Goal: Task Accomplishment & Management: Manage account settings

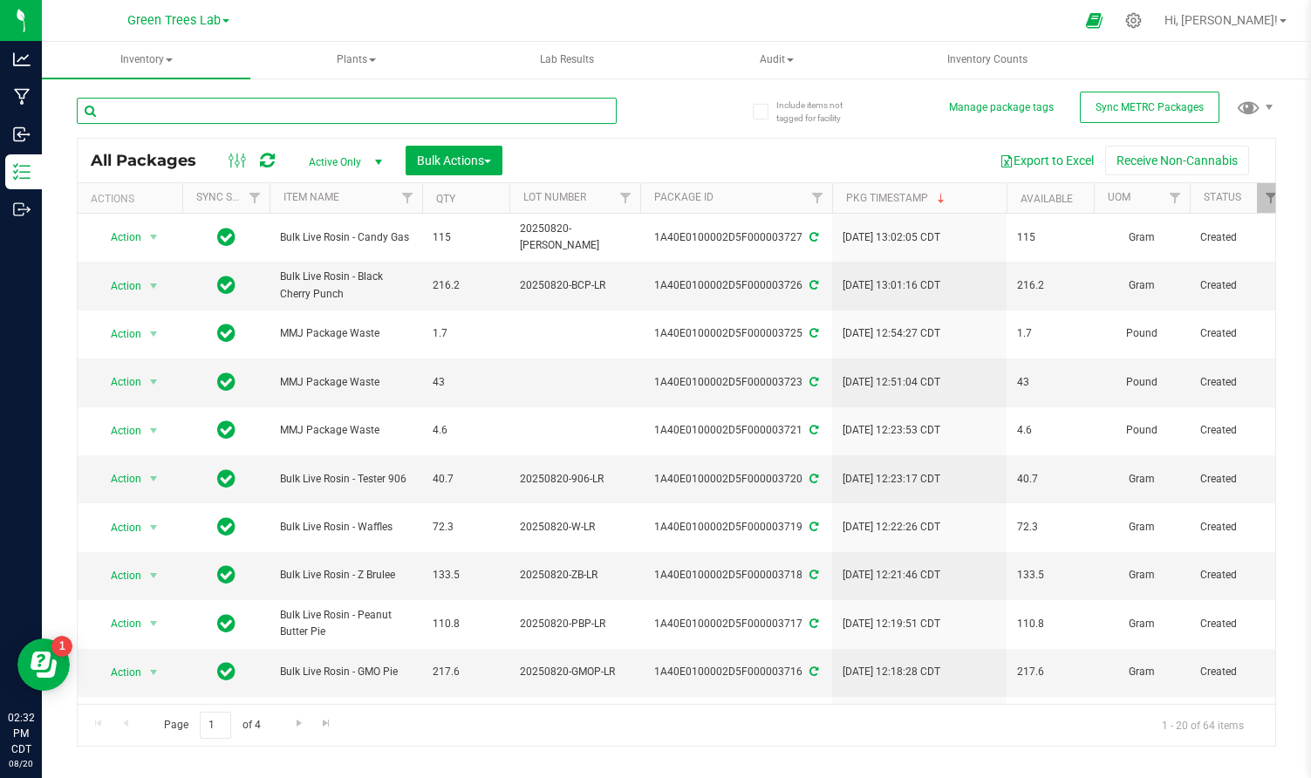
click at [180, 115] on input "text" at bounding box center [347, 111] width 540 height 26
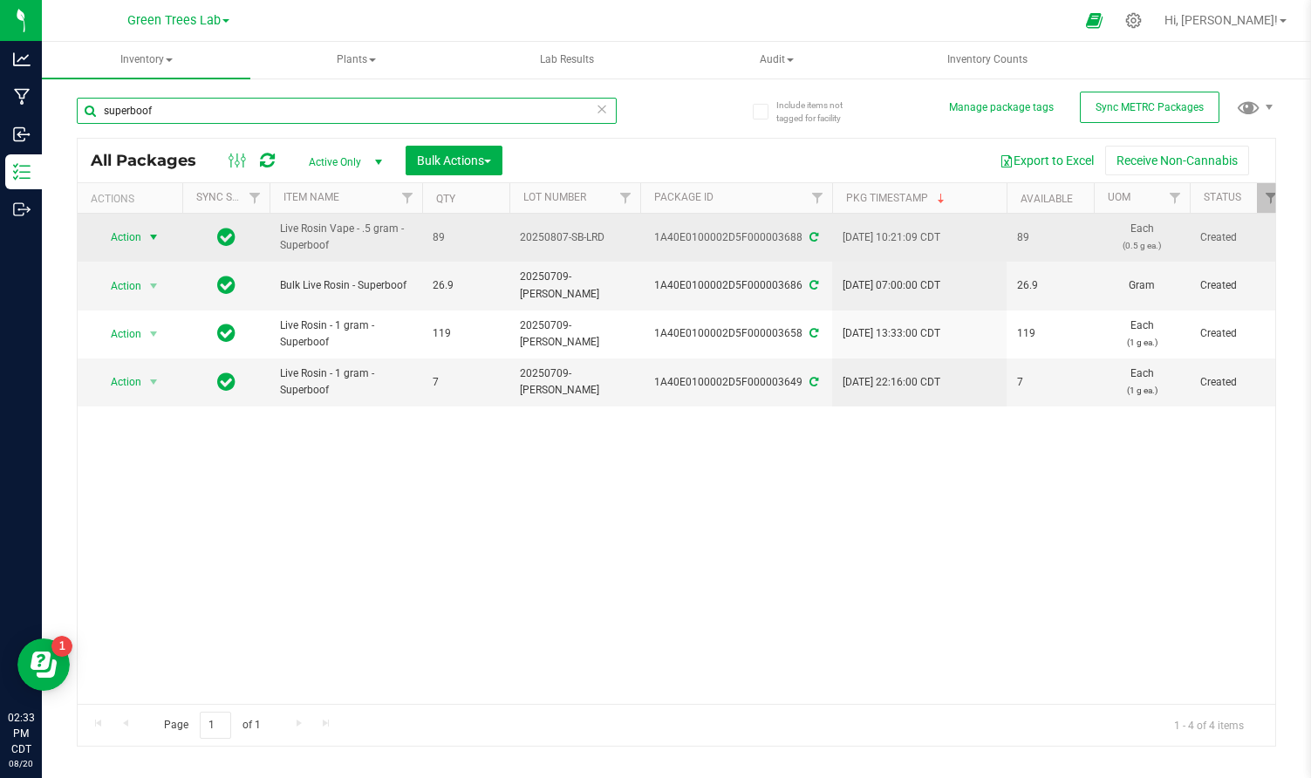
type input "superboof"
click at [155, 240] on span "select" at bounding box center [154, 237] width 14 height 14
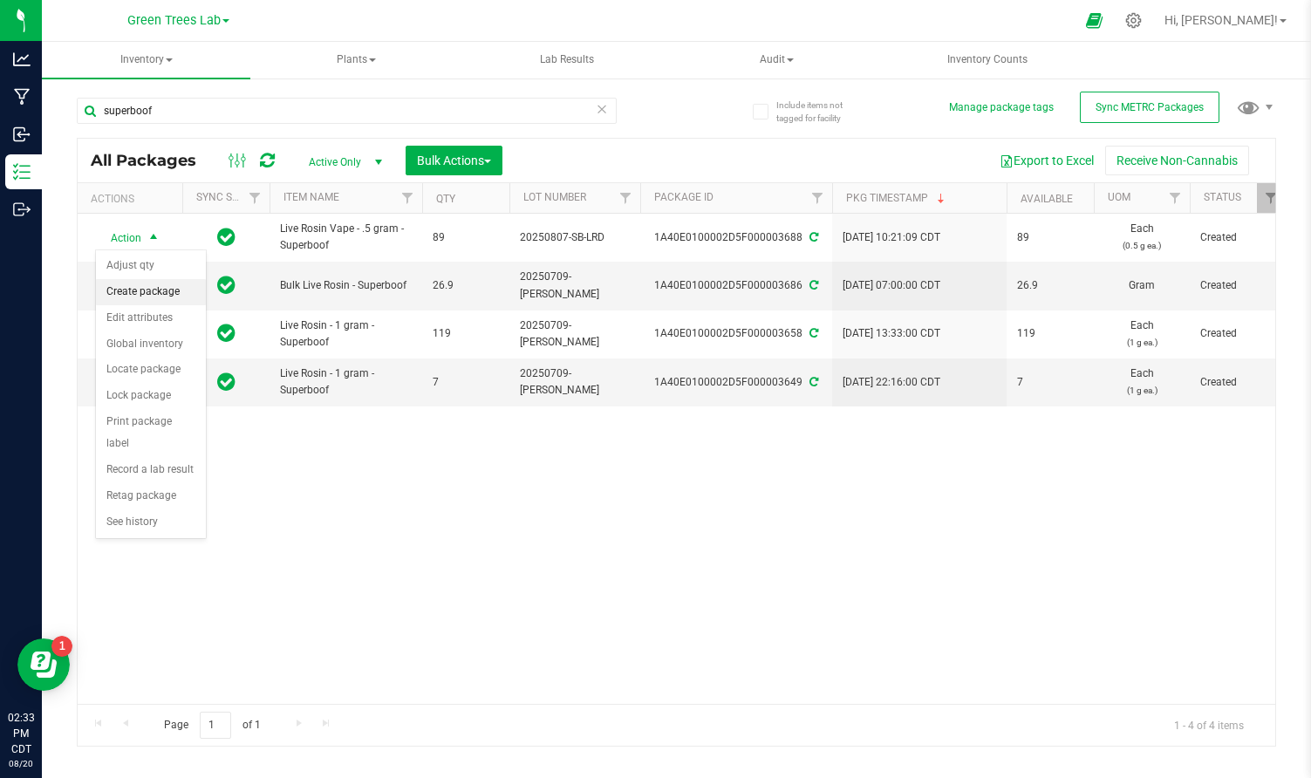
click at [156, 296] on li "Create package" at bounding box center [151, 292] width 110 height 26
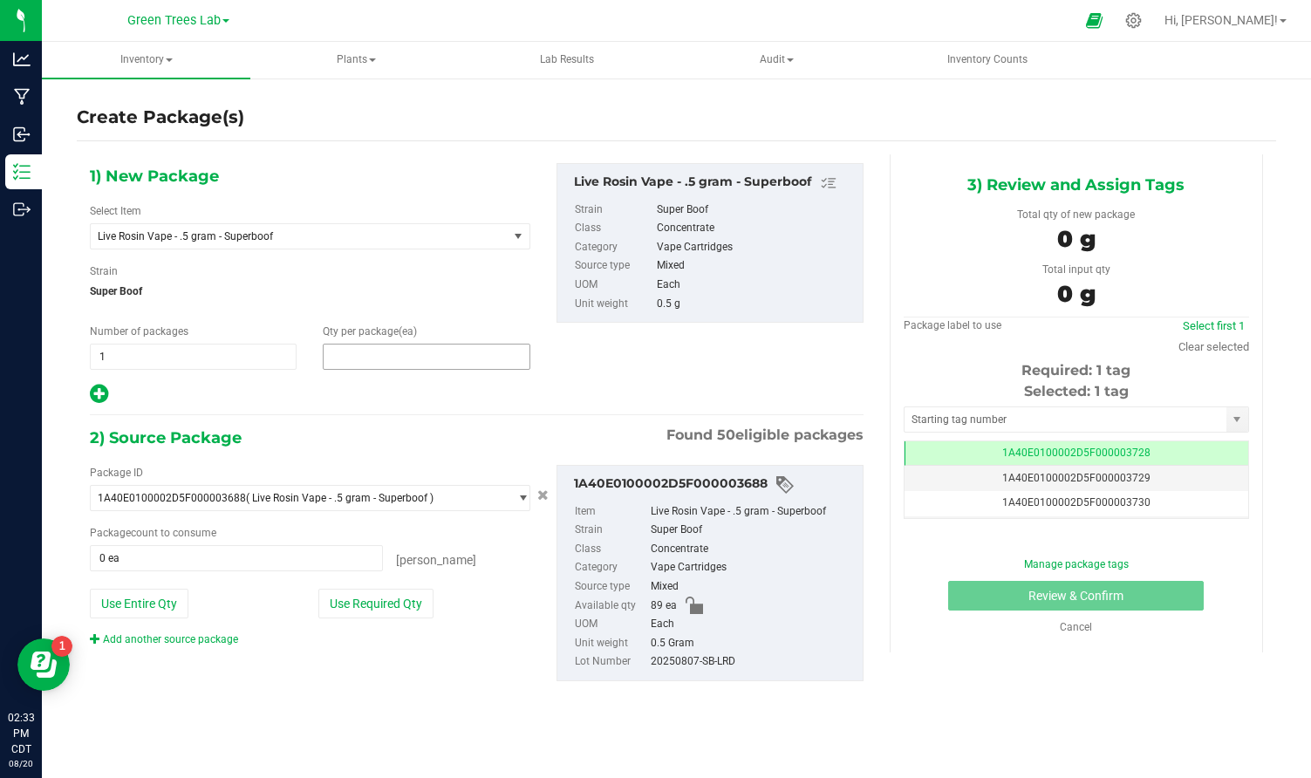
click at [381, 364] on span at bounding box center [426, 357] width 207 height 26
click at [381, 364] on input "text" at bounding box center [426, 356] width 205 height 24
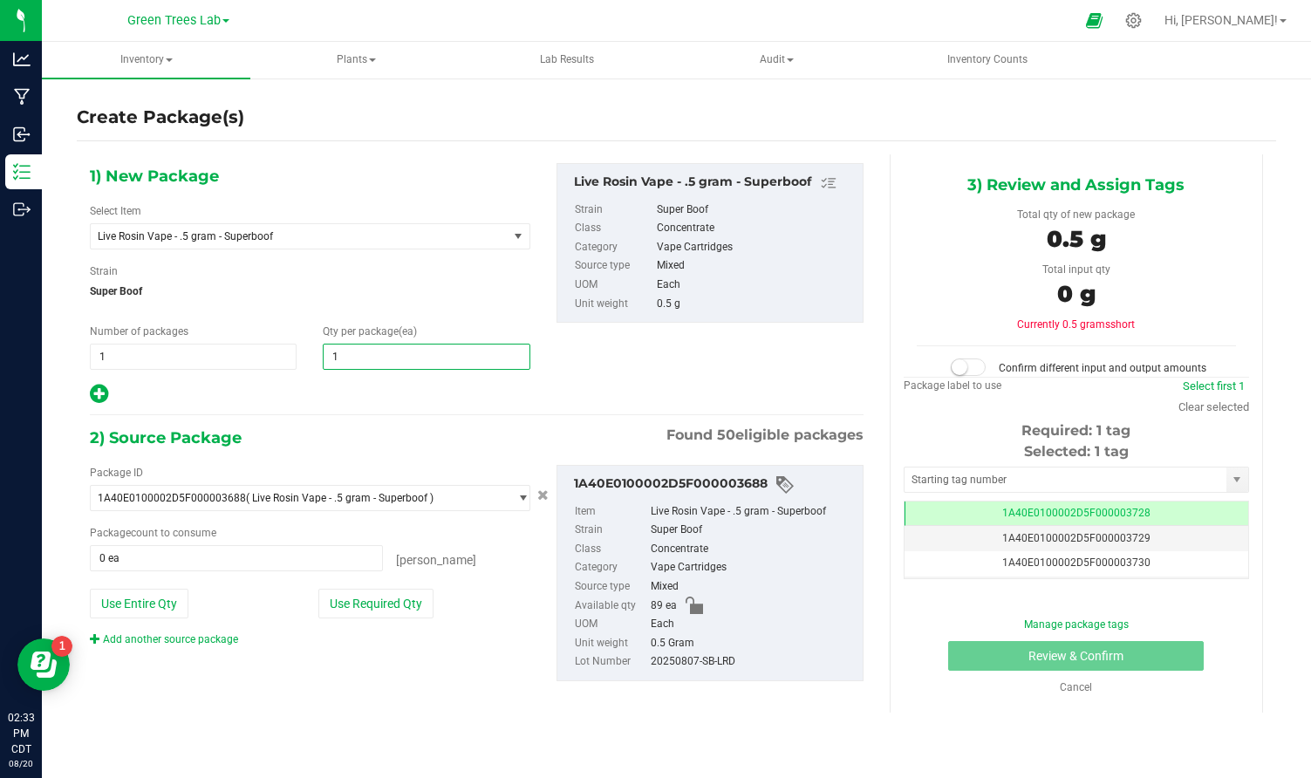
type input "10"
click at [398, 605] on button "Use Required Qty" at bounding box center [375, 604] width 115 height 30
type input "10 ea"
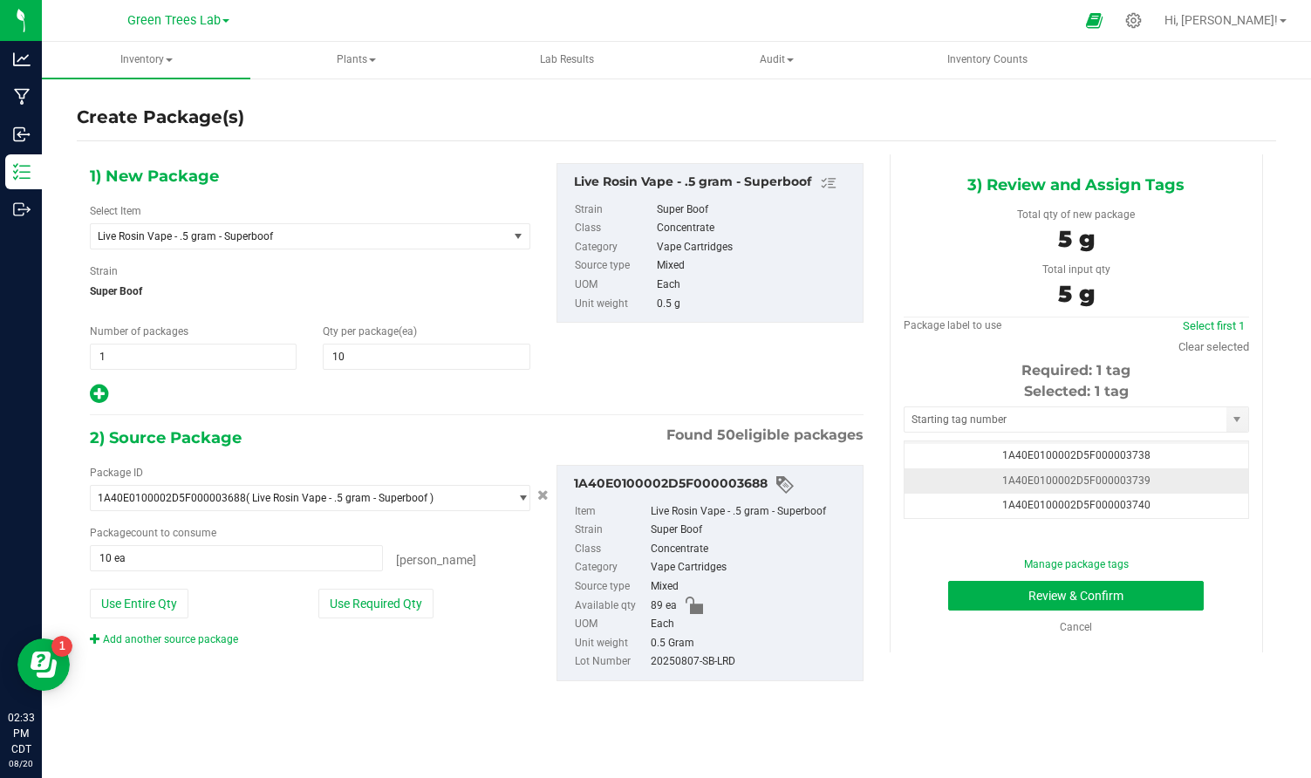
scroll to position [286, 0]
click at [1069, 461] on span "1A40E0100002D5F000003740" at bounding box center [1076, 467] width 148 height 12
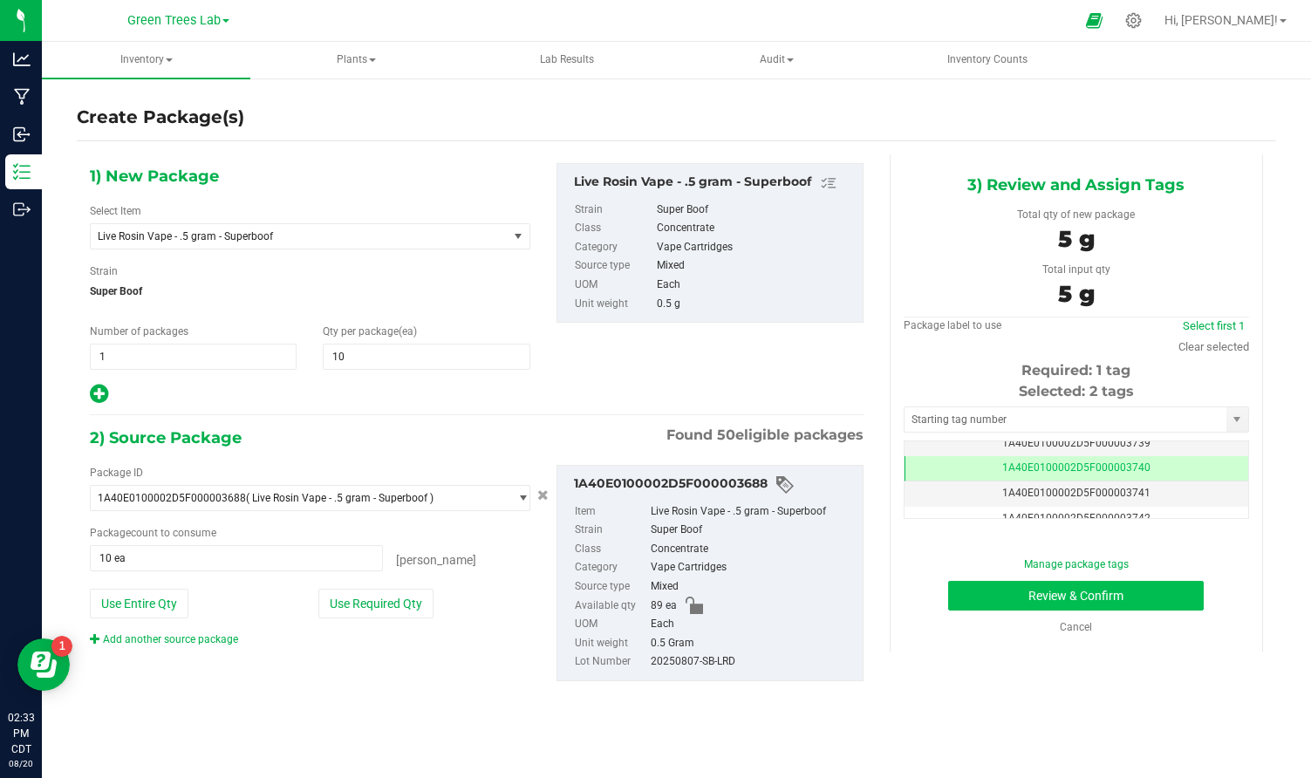
click at [1149, 595] on button "Review & Confirm" at bounding box center [1076, 596] width 256 height 30
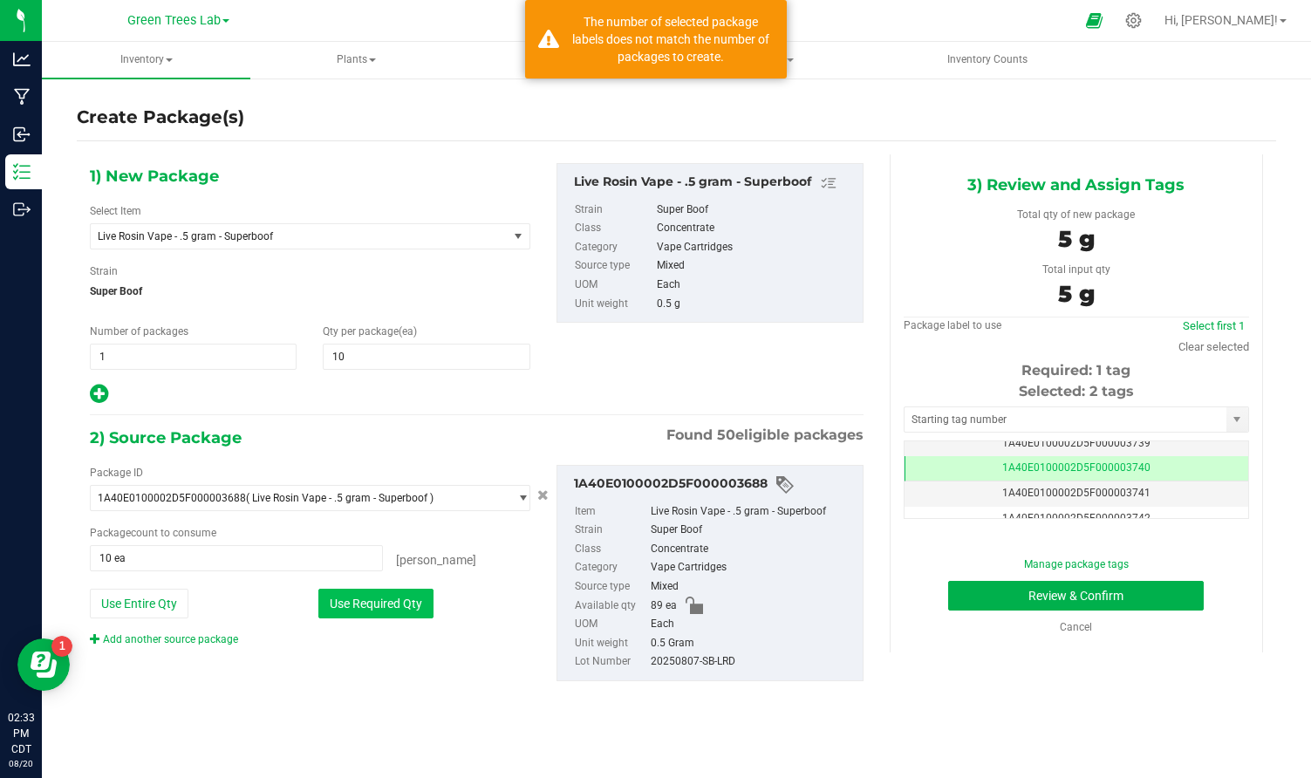
click at [392, 597] on button "Use Required Qty" at bounding box center [375, 604] width 115 height 30
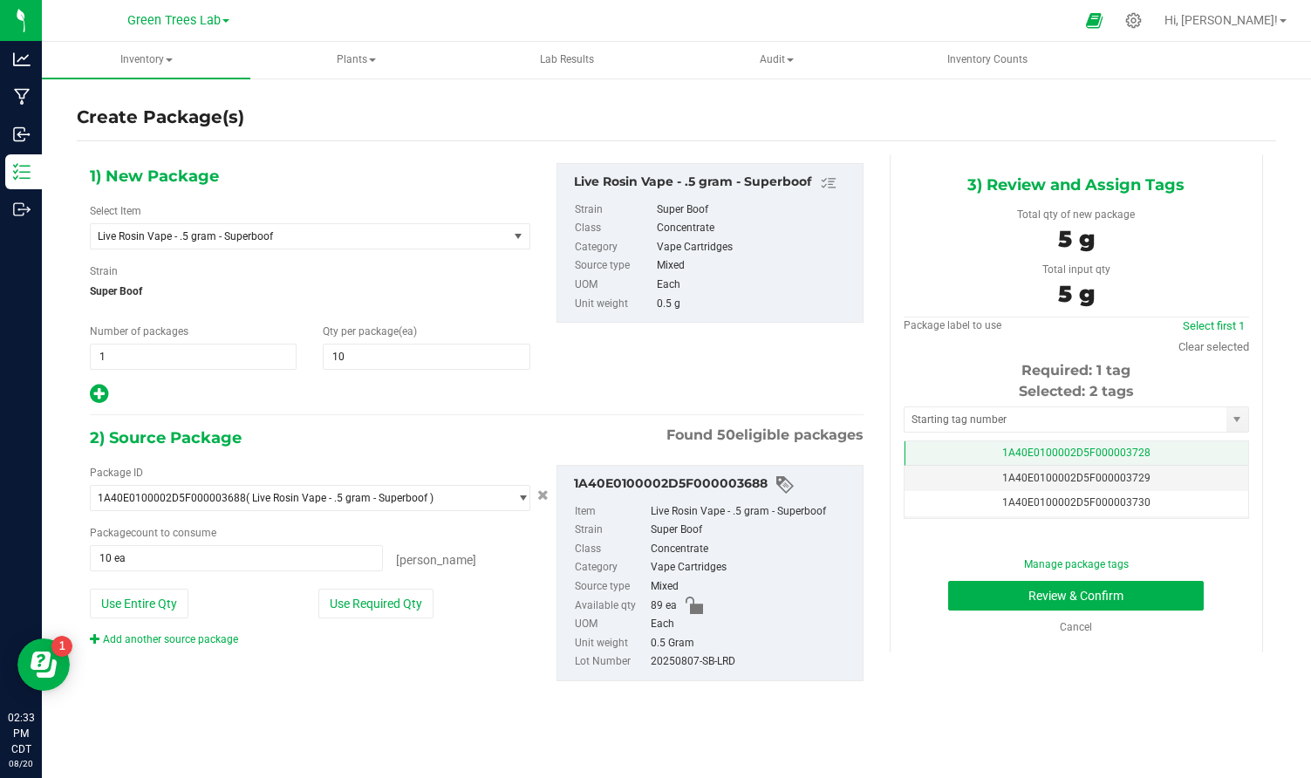
scroll to position [0, 0]
click at [1167, 450] on td "1A40E0100002D5F000003728" at bounding box center [1076, 453] width 344 height 25
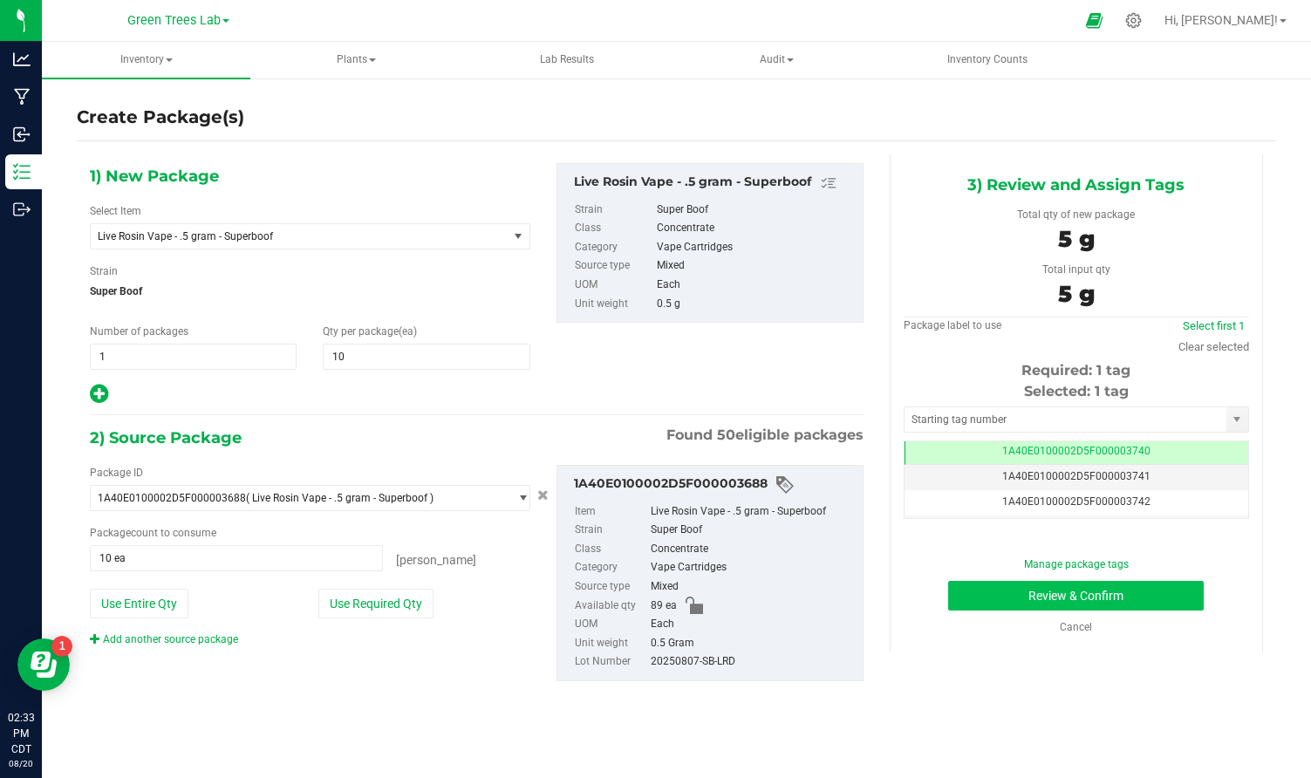
click at [1168, 592] on button "Review & Confirm" at bounding box center [1076, 596] width 256 height 30
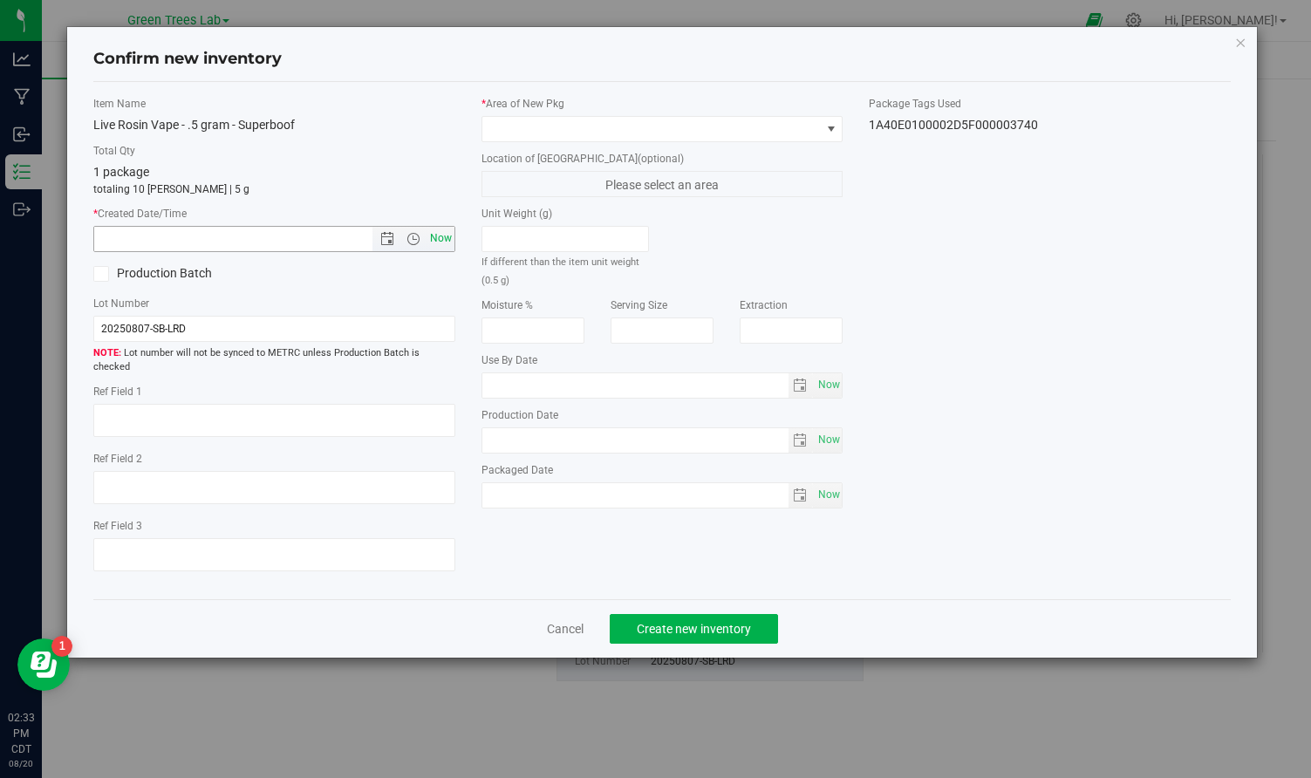
click at [440, 235] on span "Now" at bounding box center [441, 238] width 30 height 25
type input "[DATE] 2:33 PM"
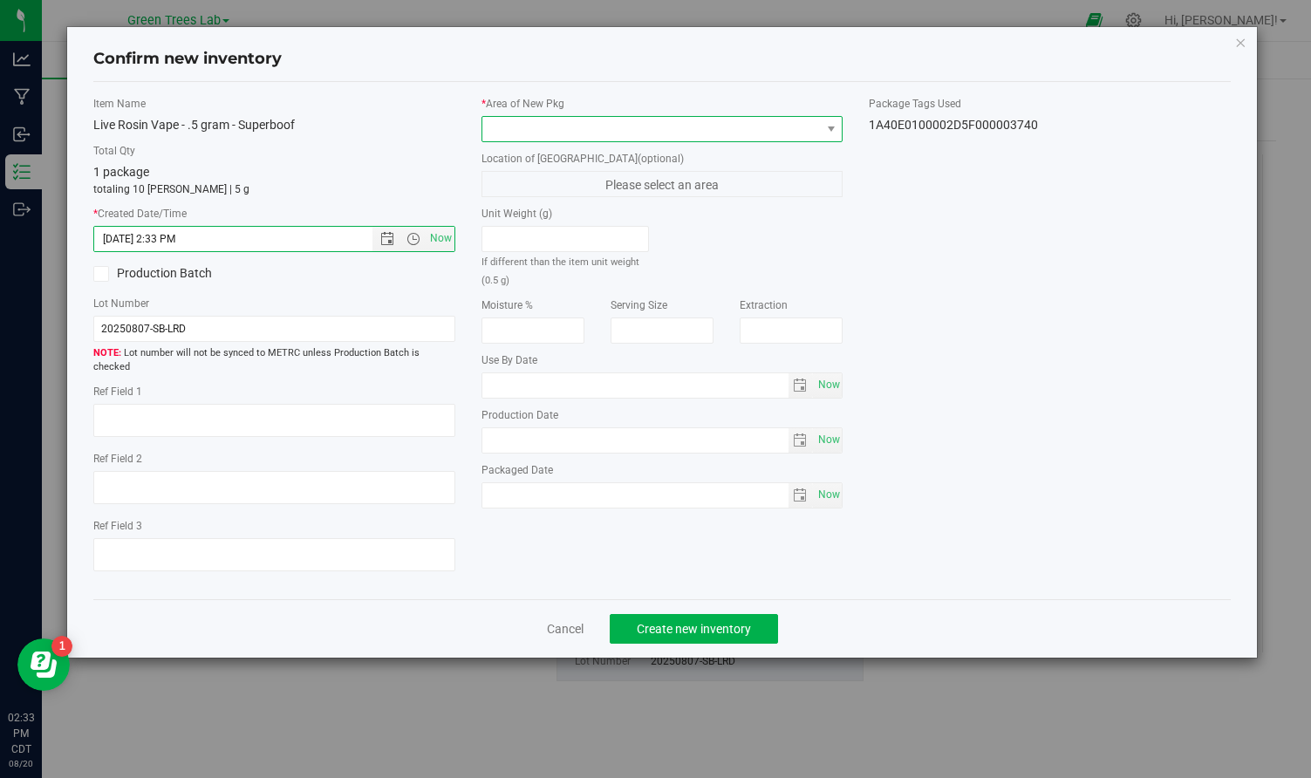
click at [515, 123] on span at bounding box center [651, 129] width 338 height 24
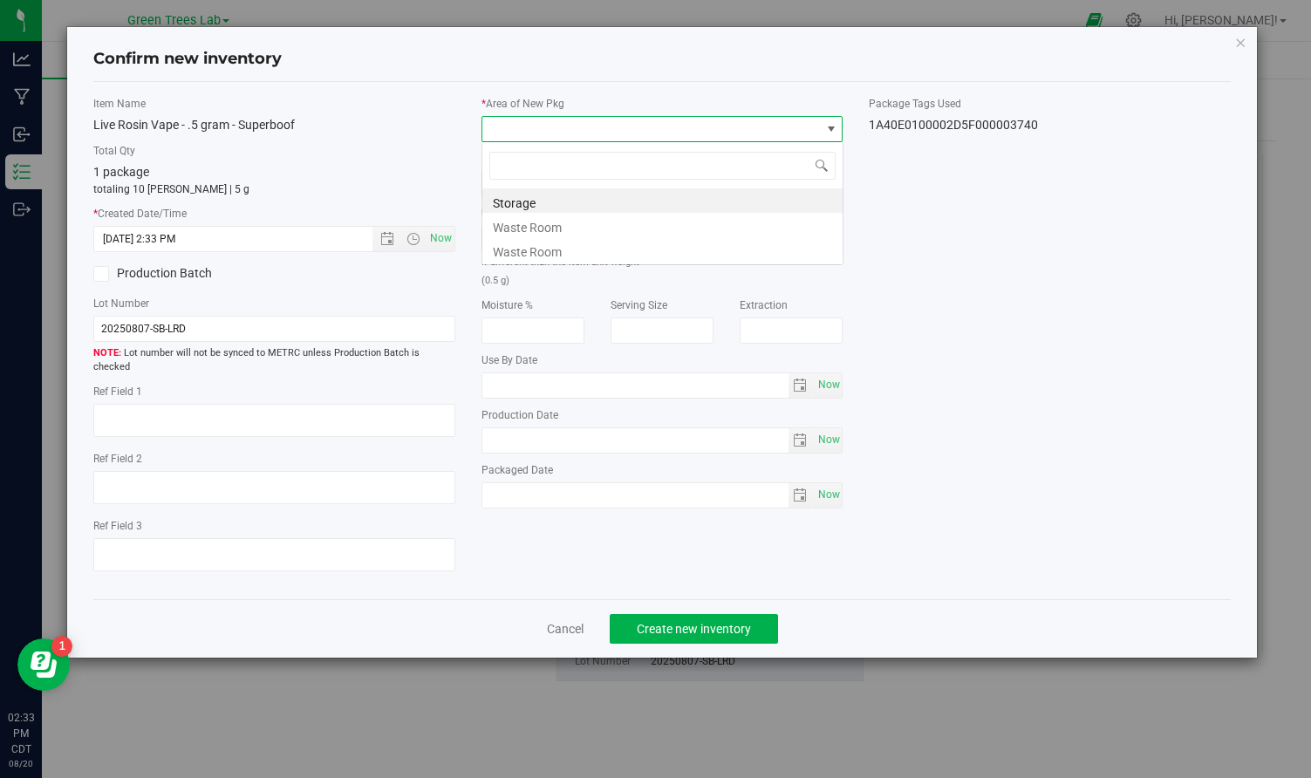
scroll to position [26, 361]
click at [520, 194] on li "Storage" at bounding box center [662, 200] width 360 height 24
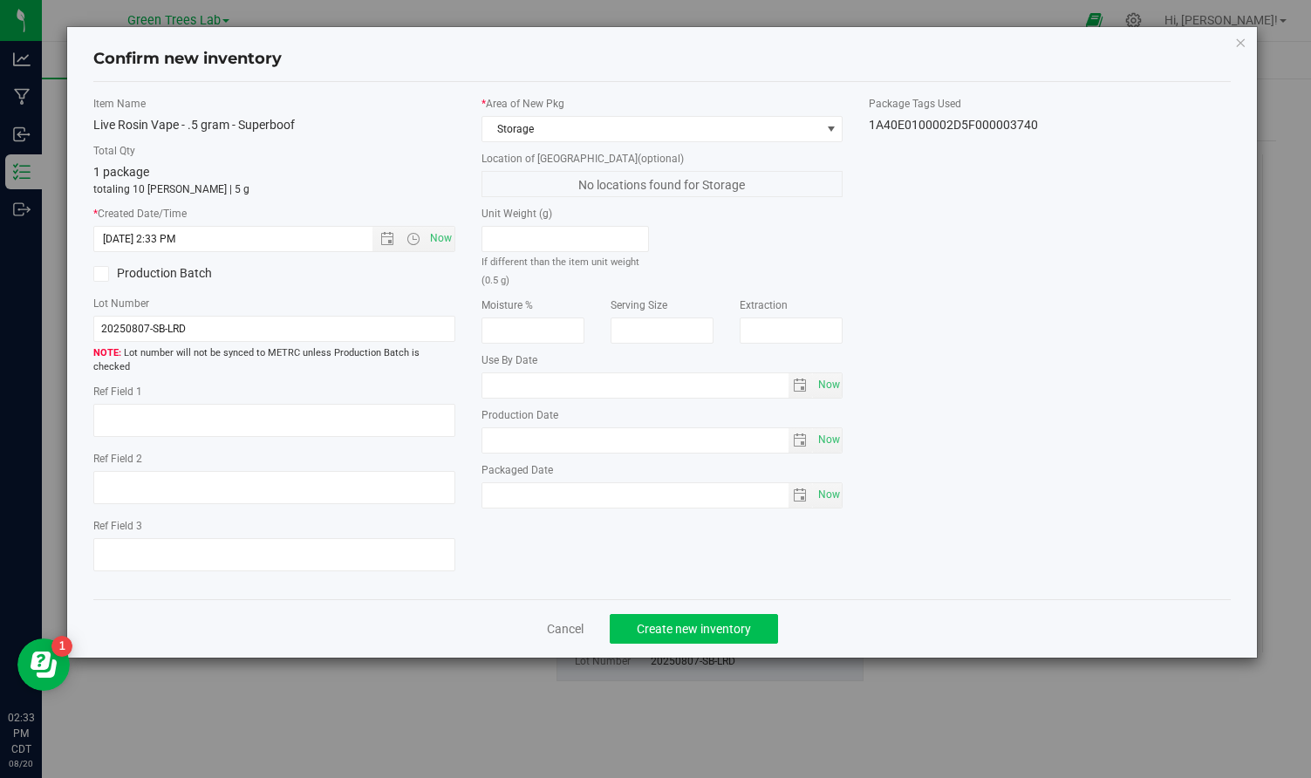
click at [738, 622] on span "Create new inventory" at bounding box center [694, 629] width 114 height 14
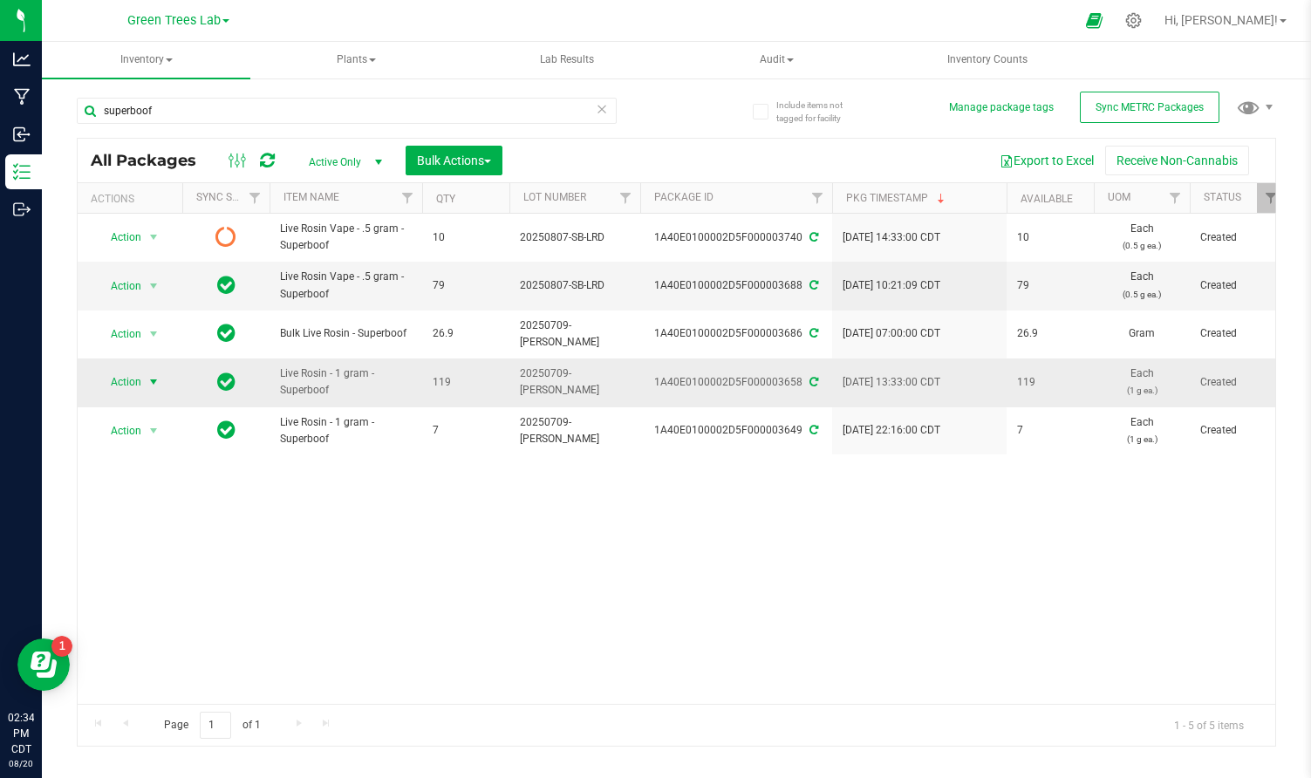
click at [159, 375] on span "select" at bounding box center [154, 382] width 14 height 14
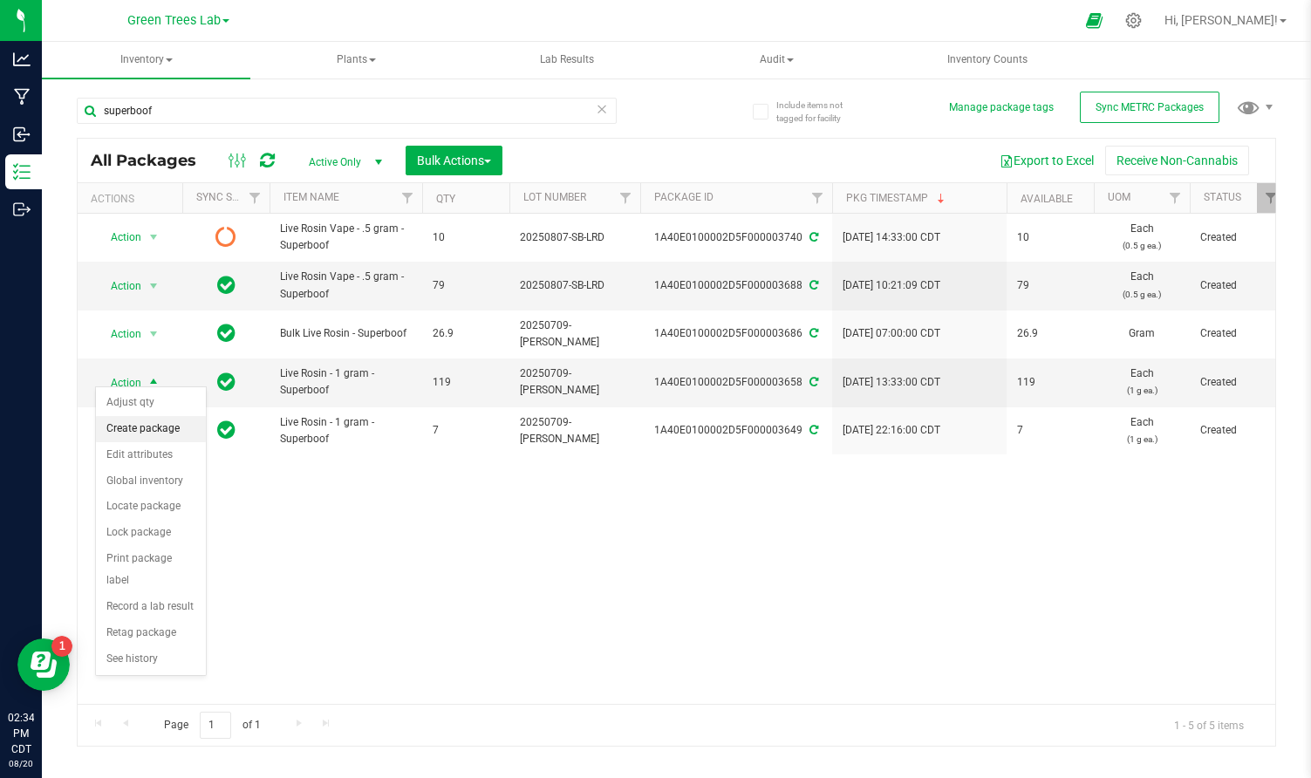
click at [160, 432] on li "Create package" at bounding box center [151, 429] width 110 height 26
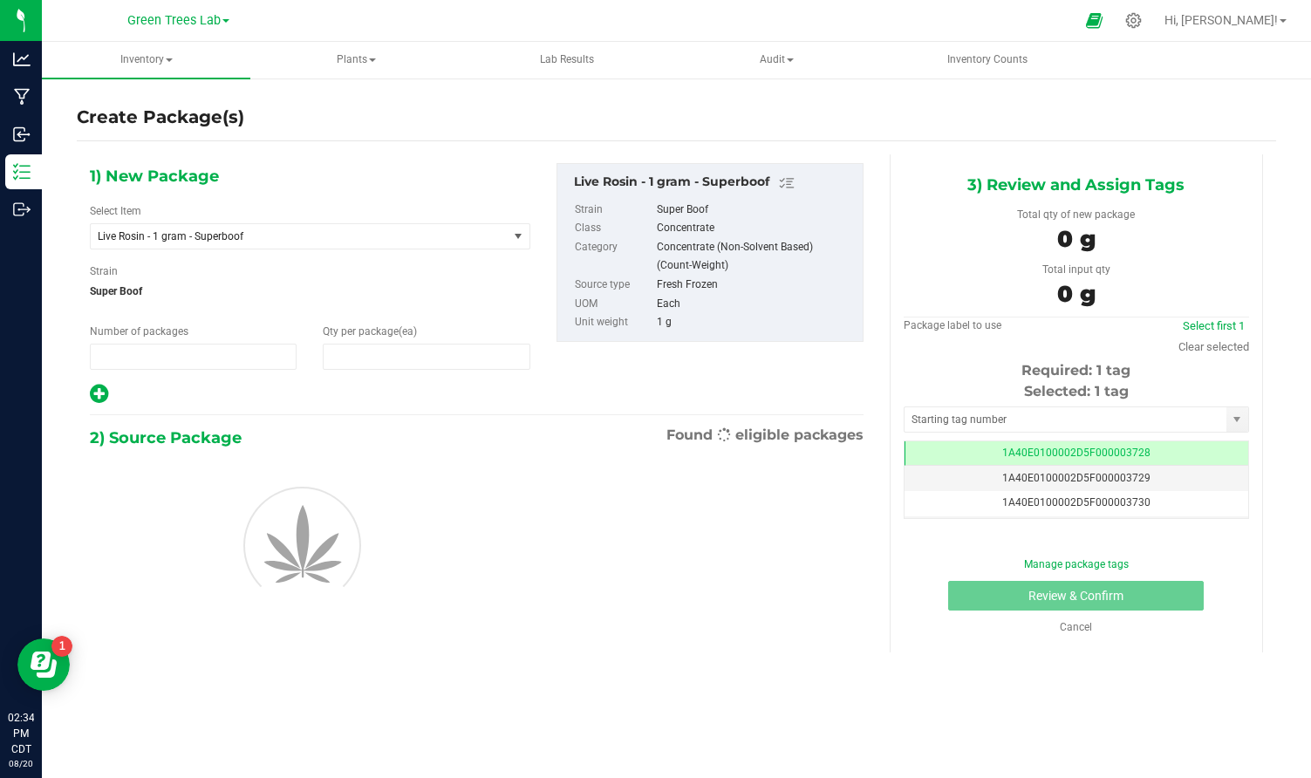
type input "1"
type input "0"
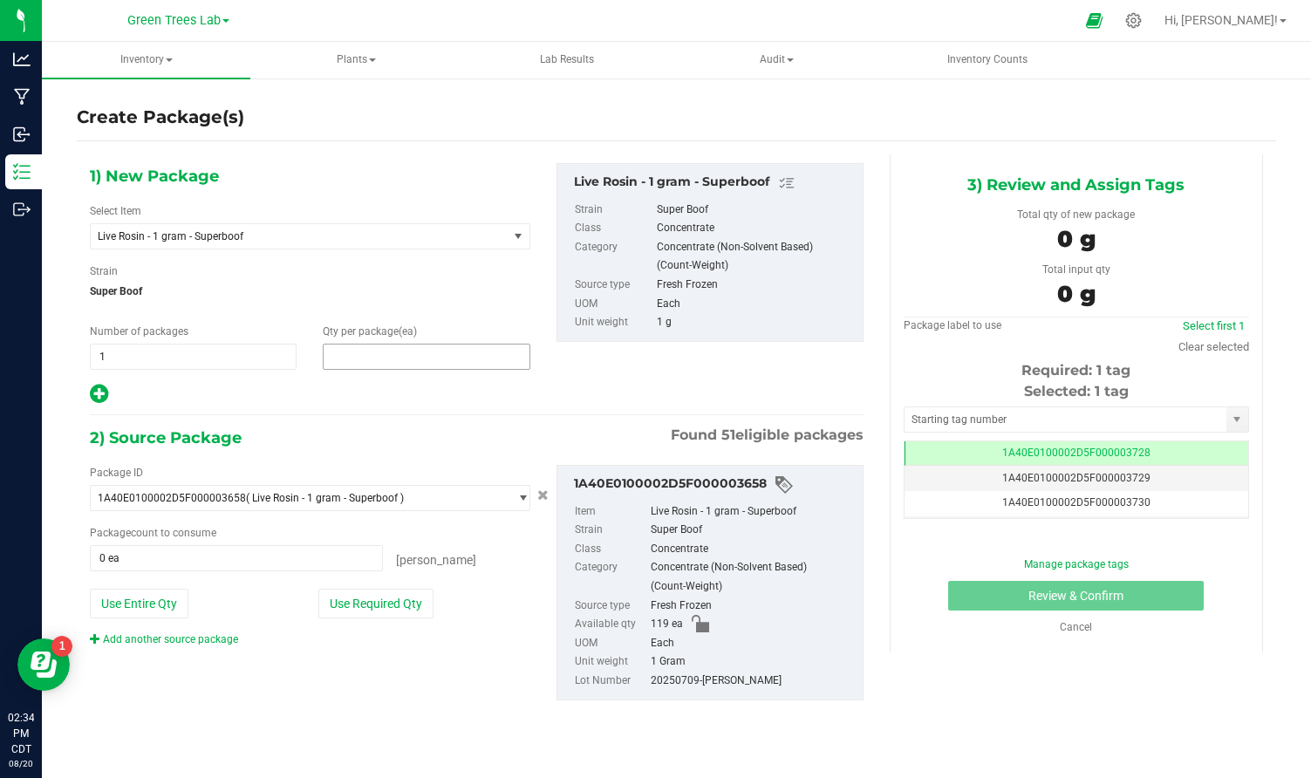
click at [403, 346] on span at bounding box center [426, 357] width 207 height 26
click at [403, 346] on input "text" at bounding box center [426, 356] width 205 height 24
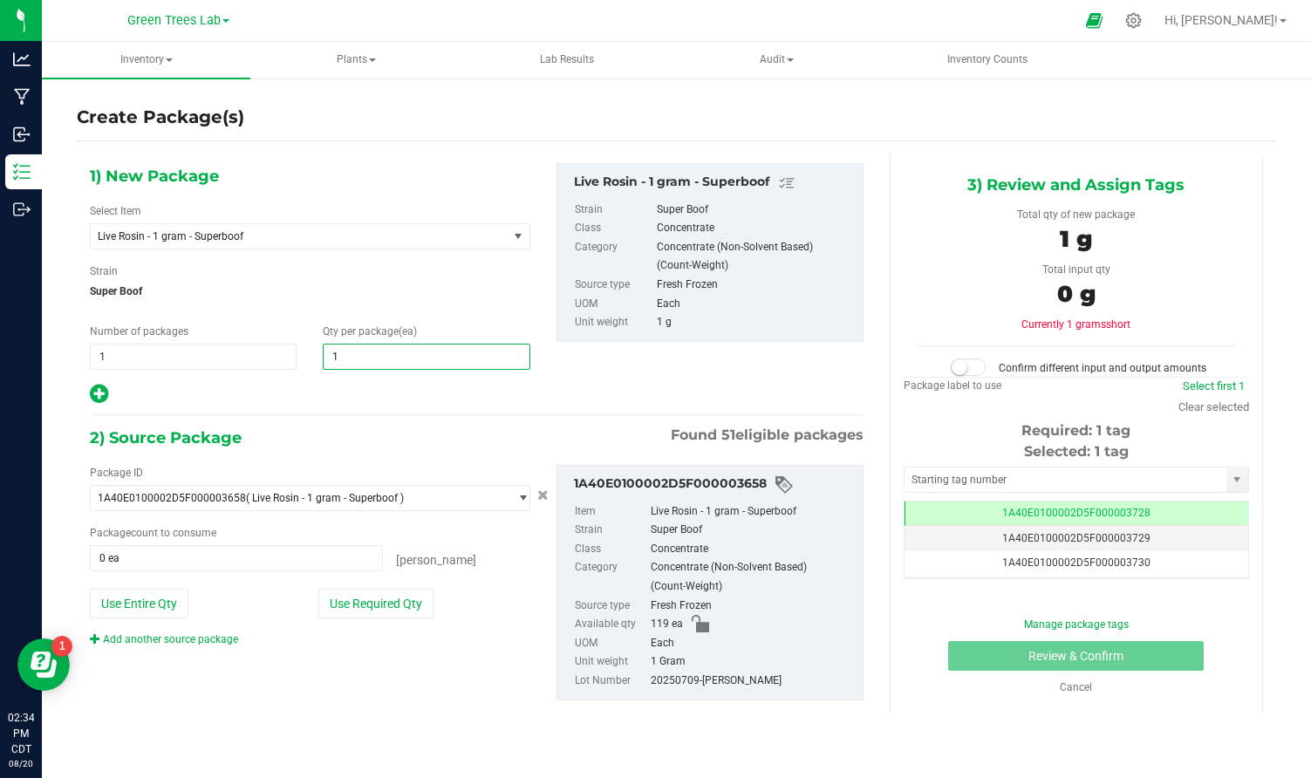
type input "10"
click at [372, 605] on button "Use Required Qty" at bounding box center [375, 604] width 115 height 30
type input "10 ea"
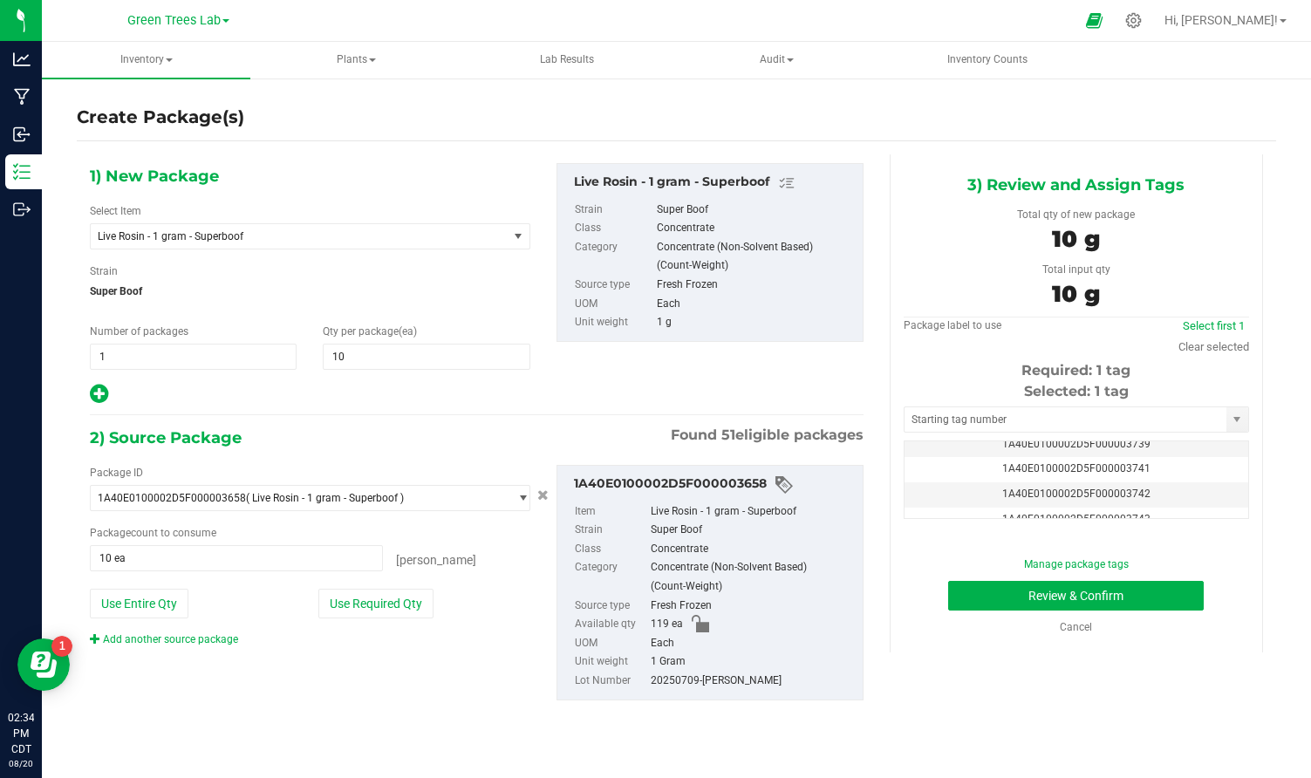
scroll to position [288, 0]
click at [1128, 457] on td "1A40E0100002D5F000003741" at bounding box center [1076, 466] width 344 height 25
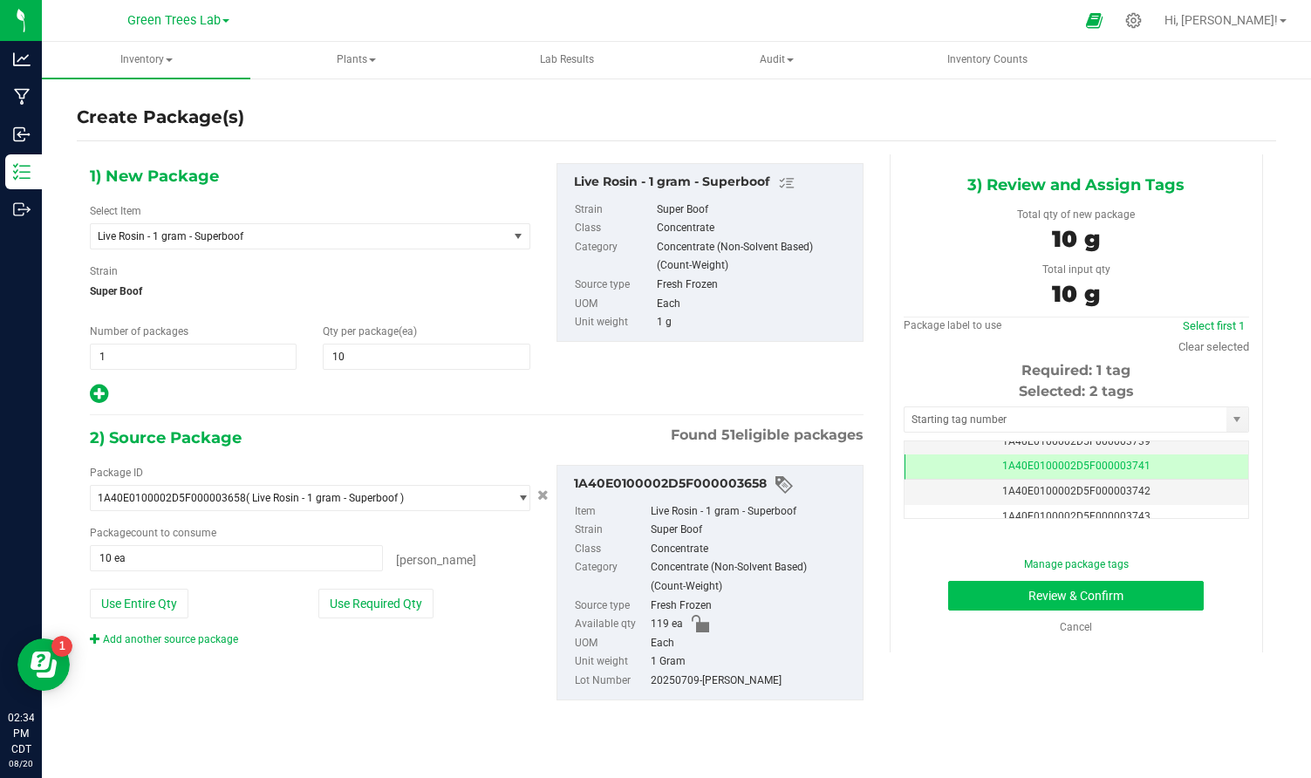
click at [1176, 592] on button "Review & Confirm" at bounding box center [1076, 596] width 256 height 30
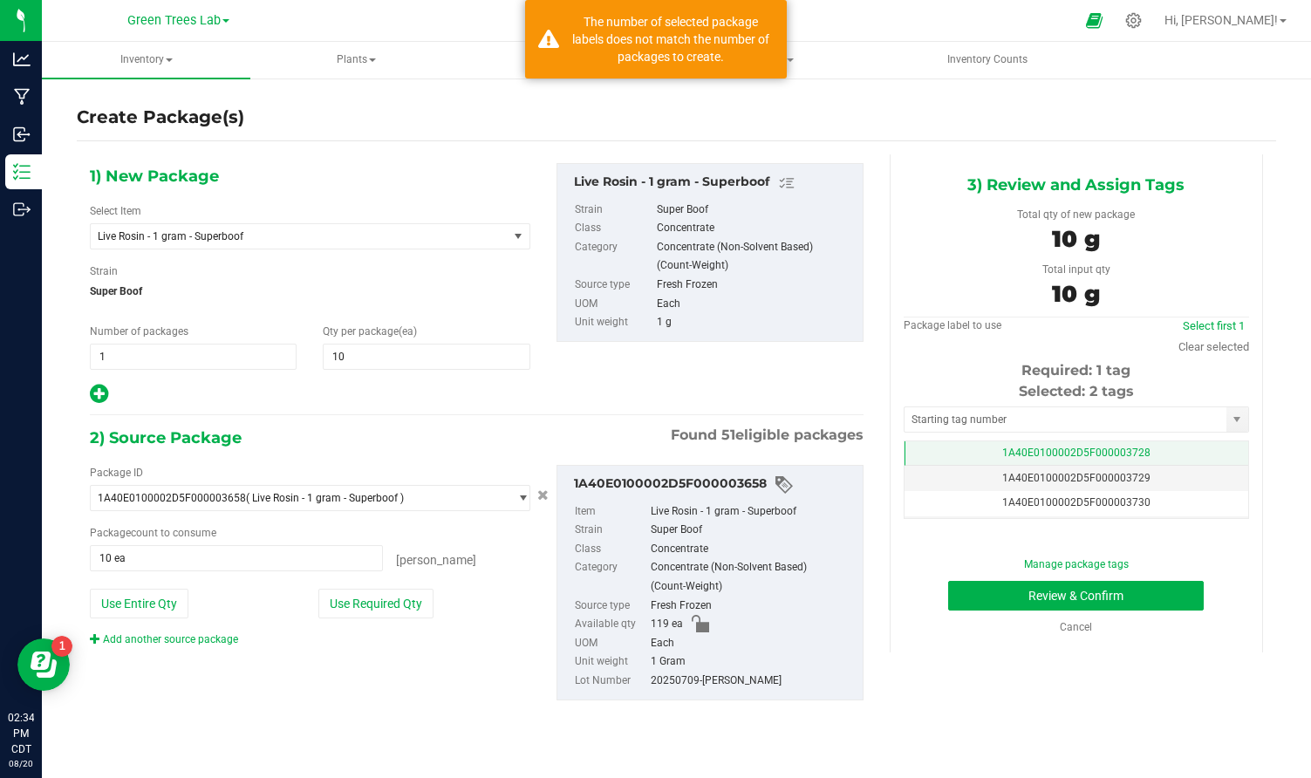
scroll to position [0, 0]
click at [1144, 451] on span "1A40E0100002D5F000003728" at bounding box center [1076, 452] width 148 height 12
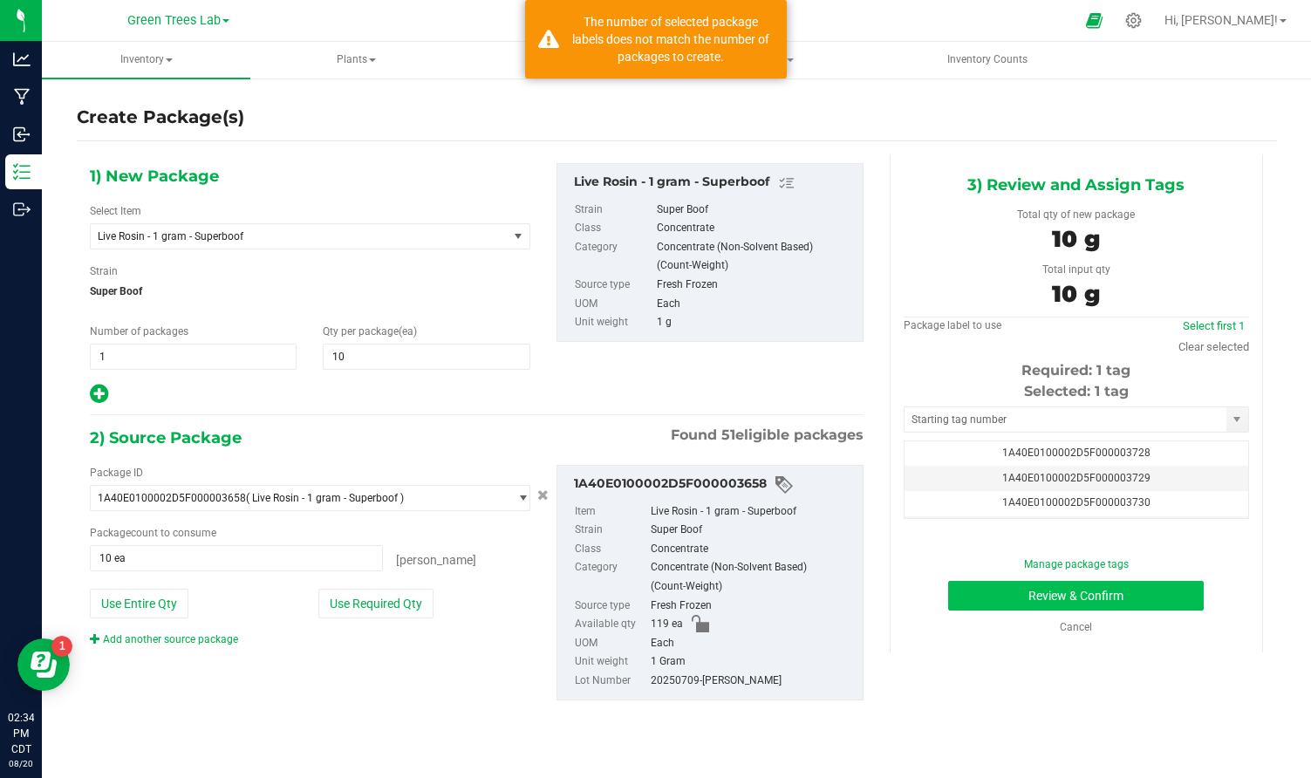
click at [1153, 601] on button "Review & Confirm" at bounding box center [1076, 596] width 256 height 30
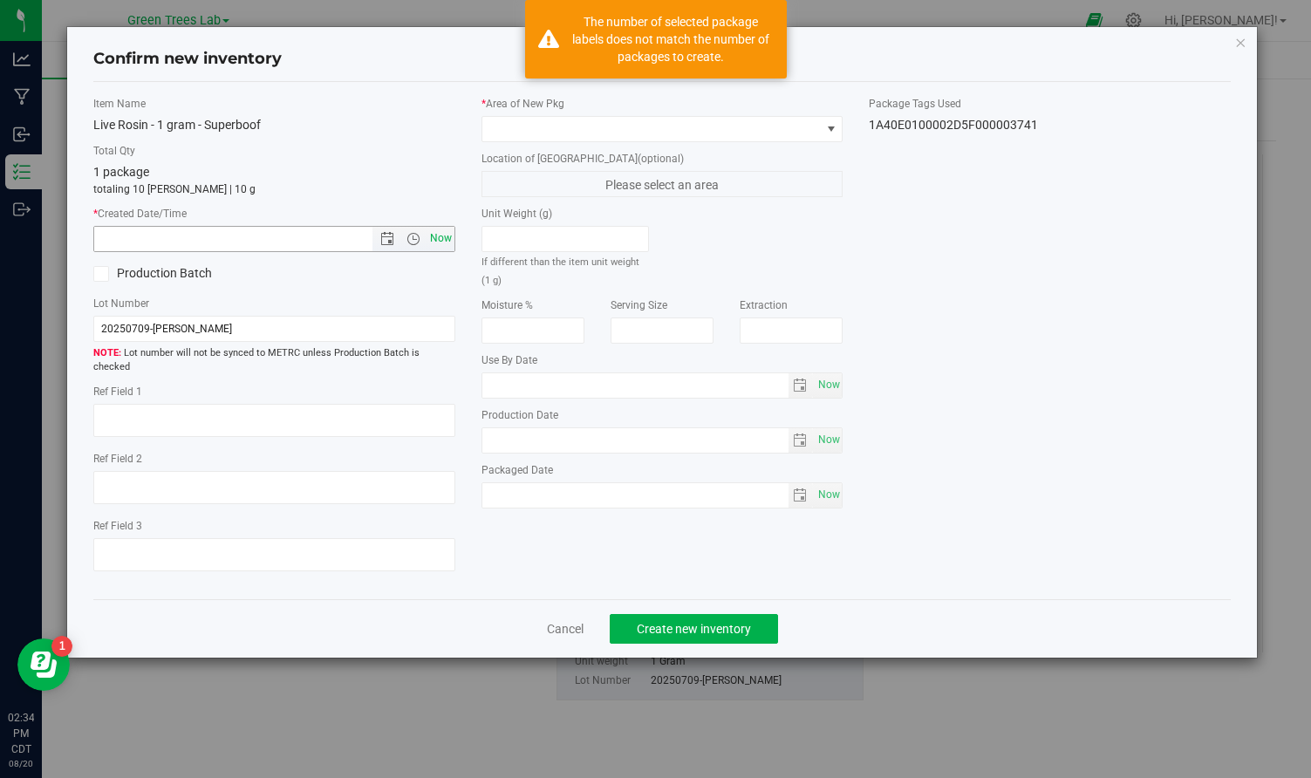
click at [447, 237] on span "Now" at bounding box center [441, 238] width 30 height 25
type input "[DATE] 2:34 PM"
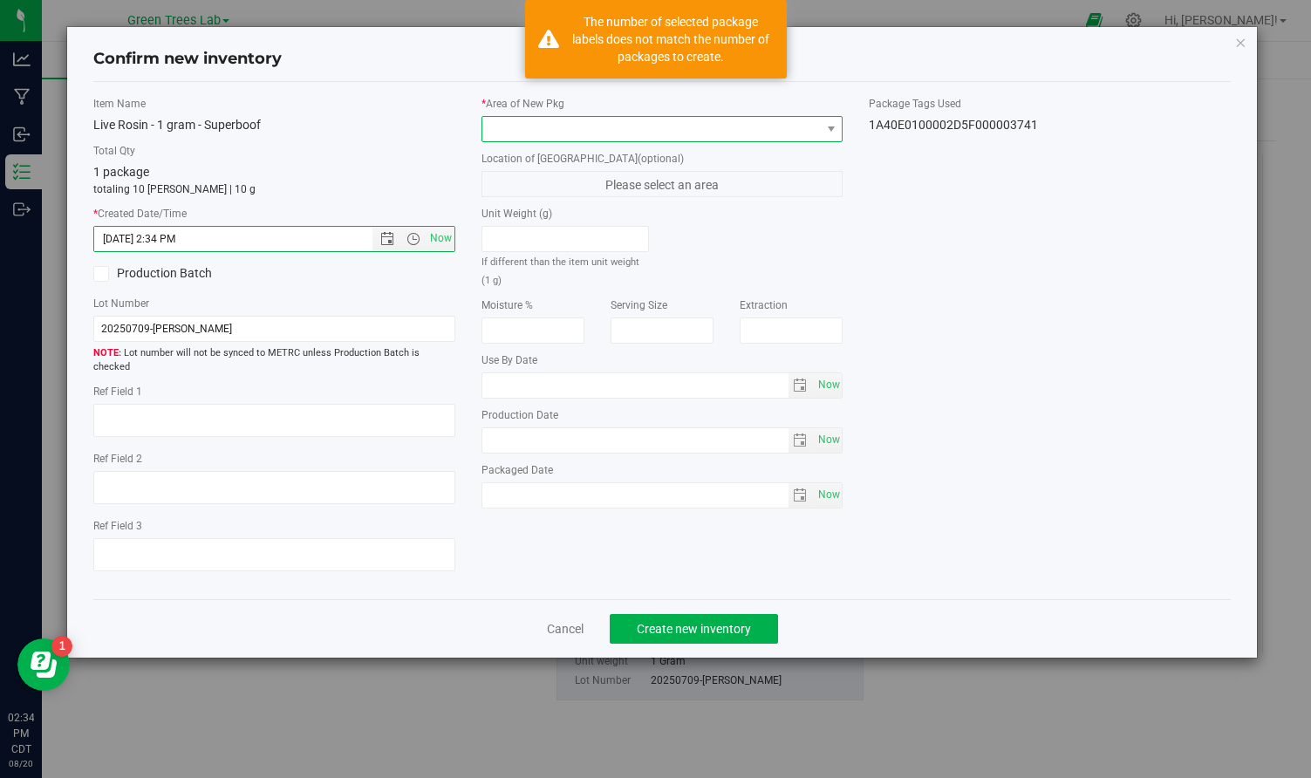
click at [504, 127] on span at bounding box center [651, 129] width 338 height 24
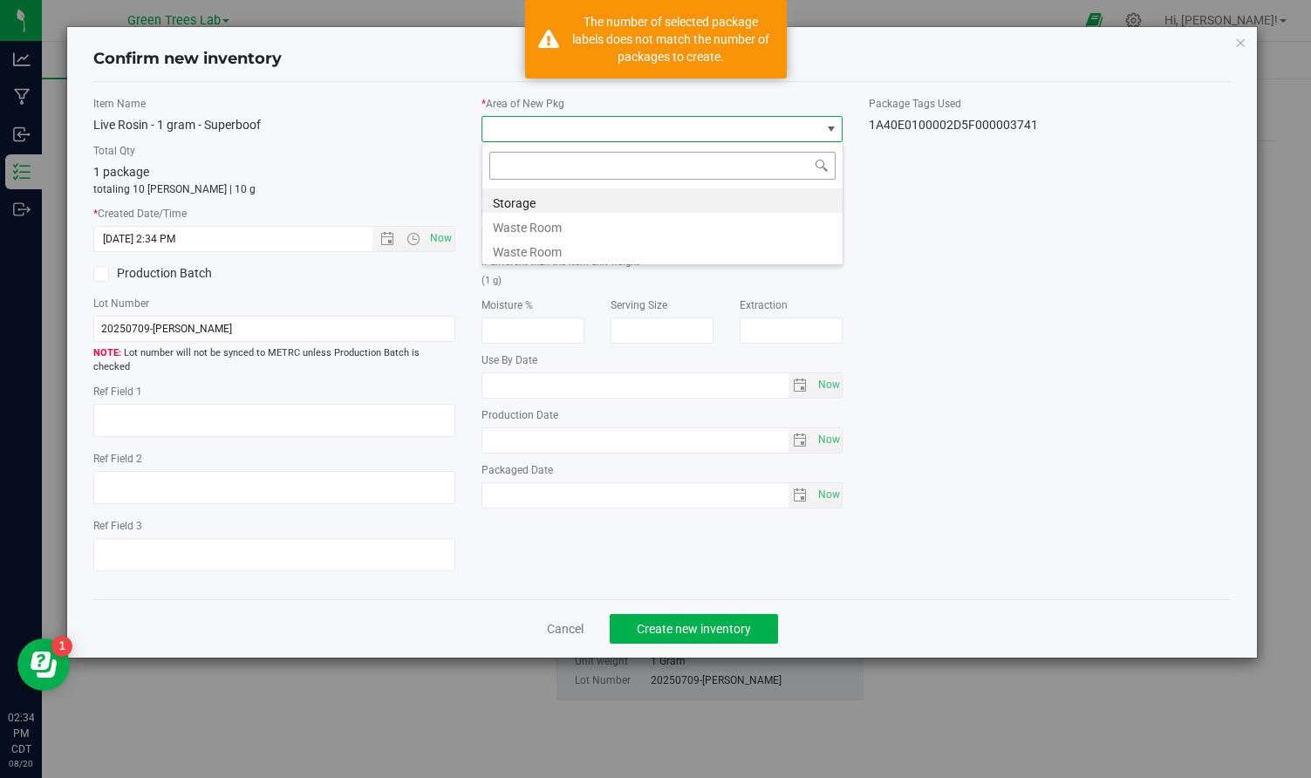
scroll to position [26, 361]
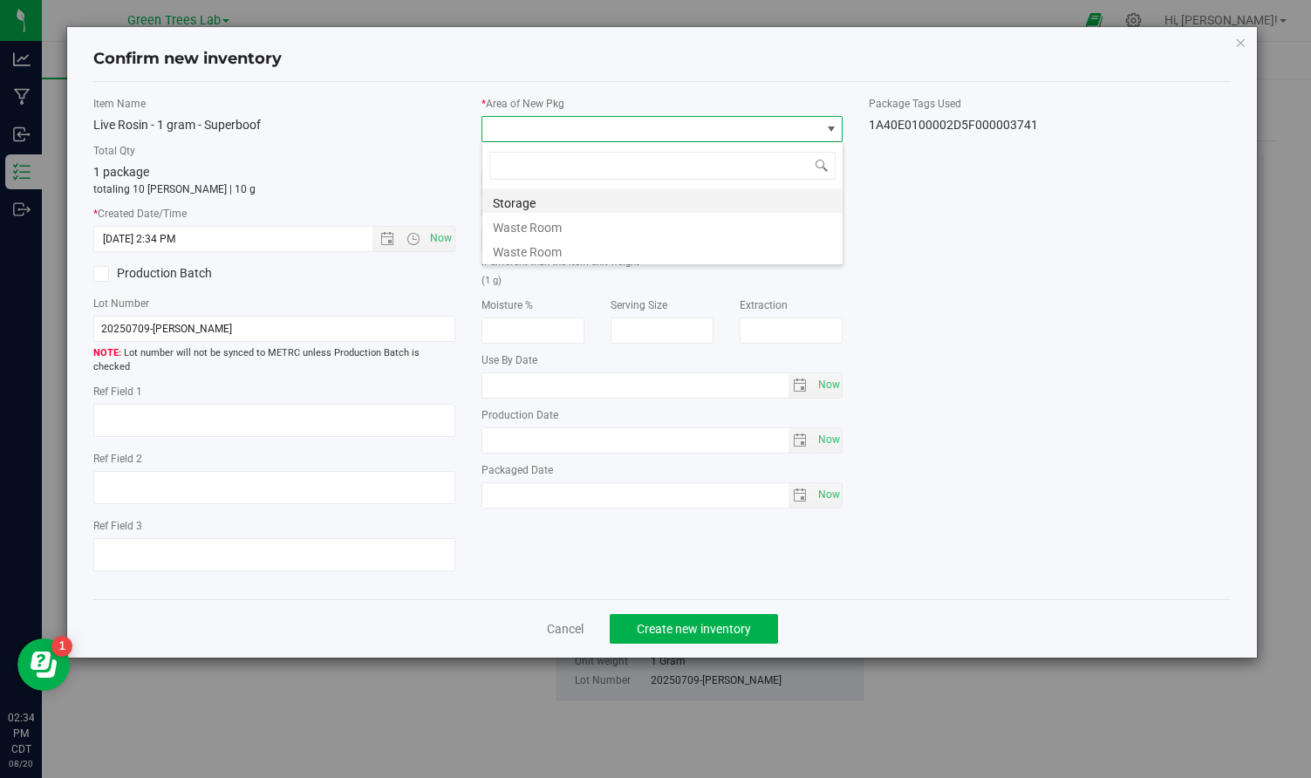
click at [521, 195] on li "Storage" at bounding box center [662, 200] width 360 height 24
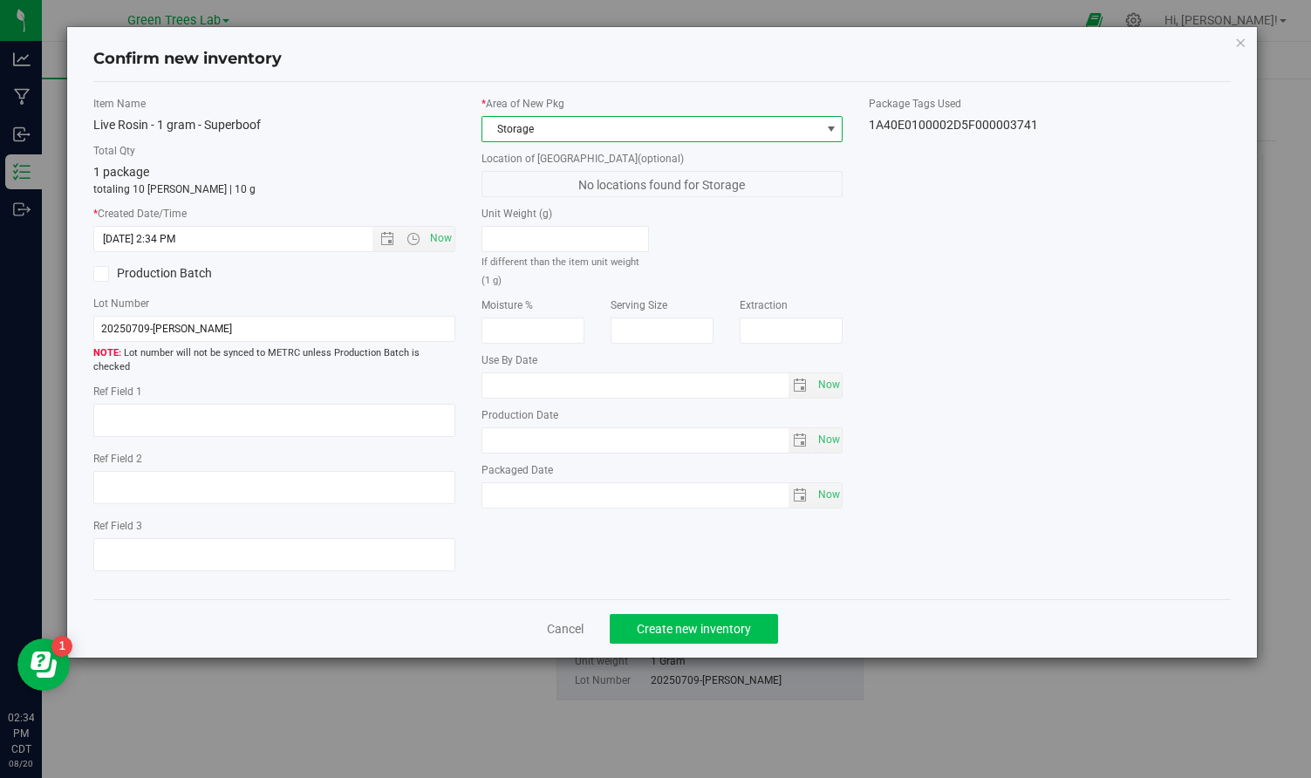
click at [753, 617] on button "Create new inventory" at bounding box center [694, 629] width 168 height 30
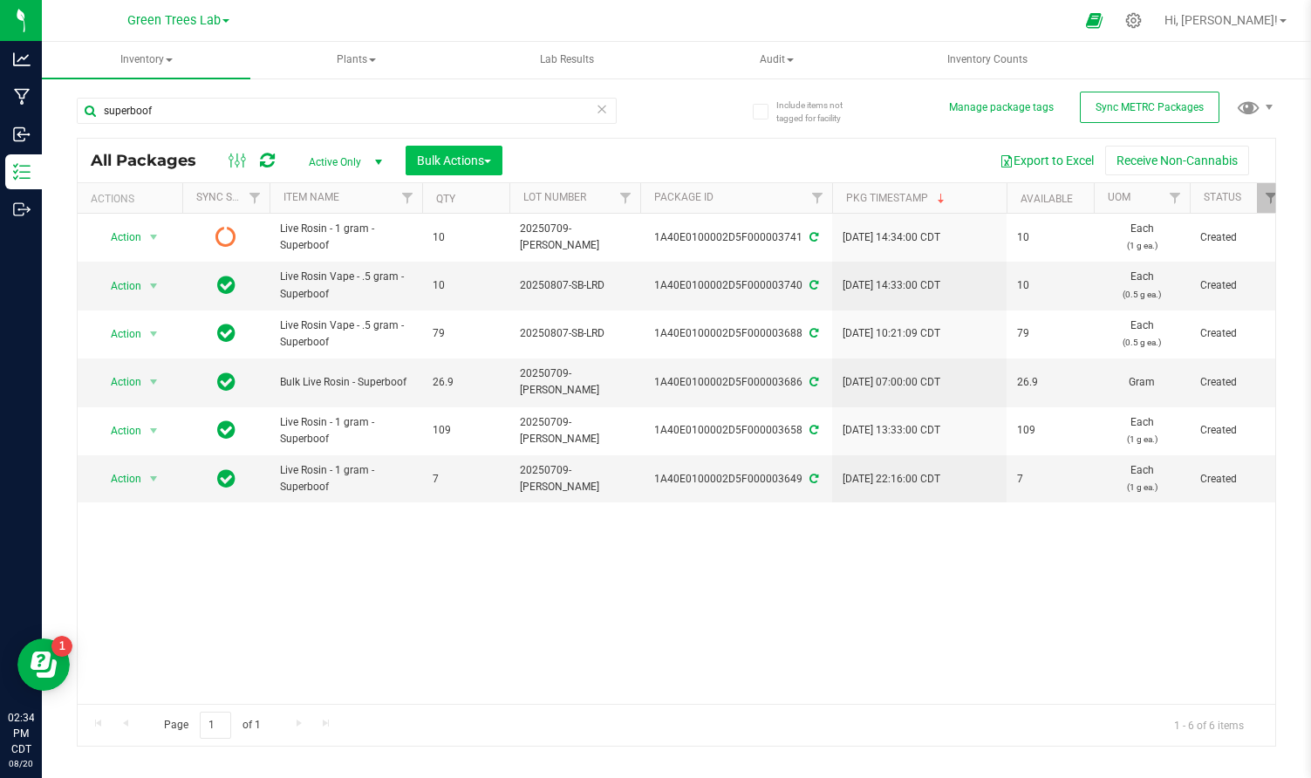
click at [491, 153] on span "Bulk Actions" at bounding box center [454, 160] width 74 height 14
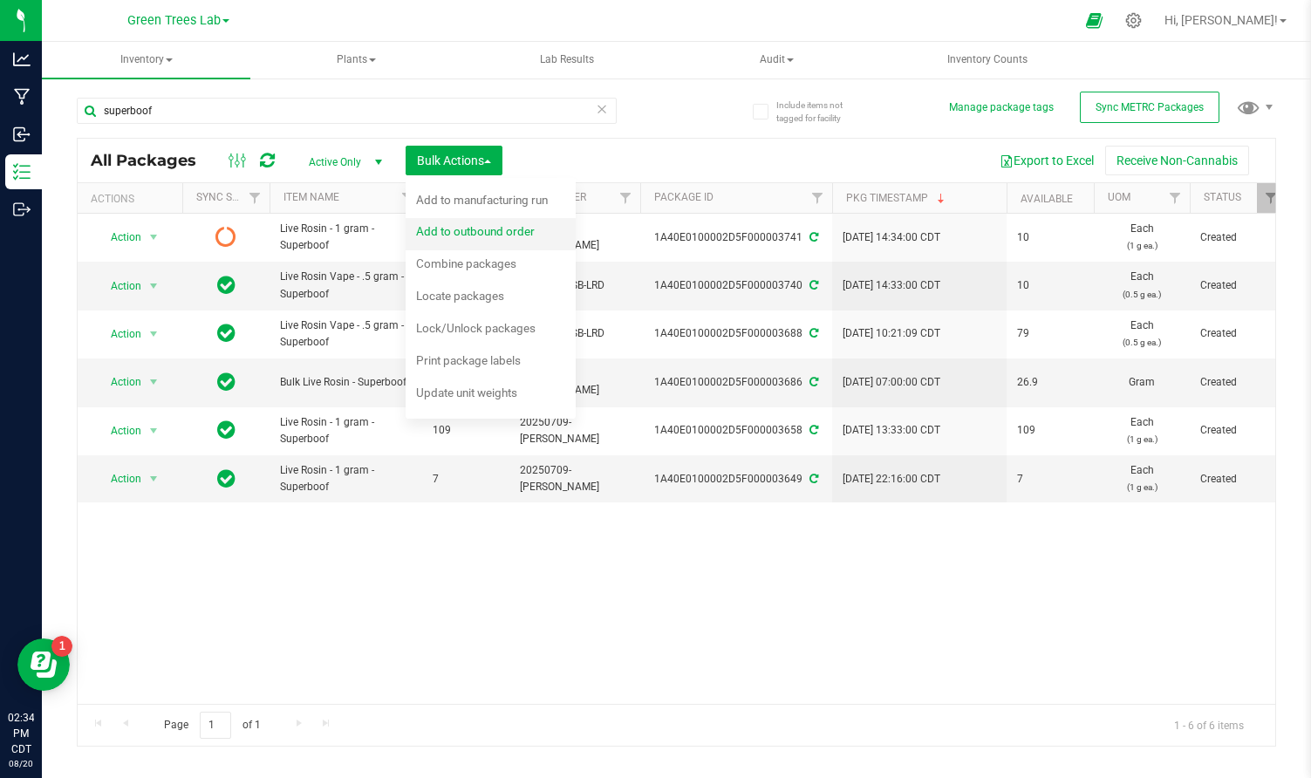
click at [485, 232] on span "Add to outbound order" at bounding box center [475, 231] width 119 height 14
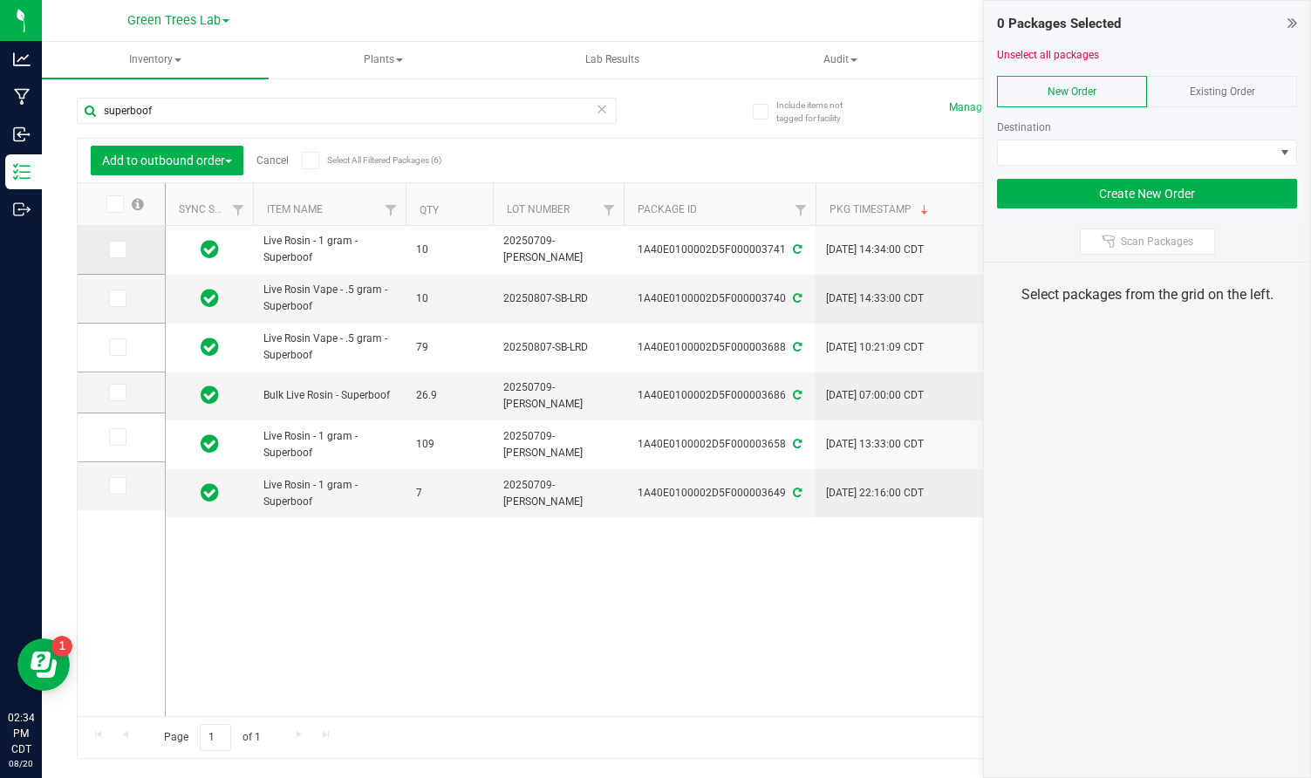
click at [111, 249] on icon at bounding box center [116, 249] width 11 height 0
click at [0, 0] on input "checkbox" at bounding box center [0, 0] width 0 height 0
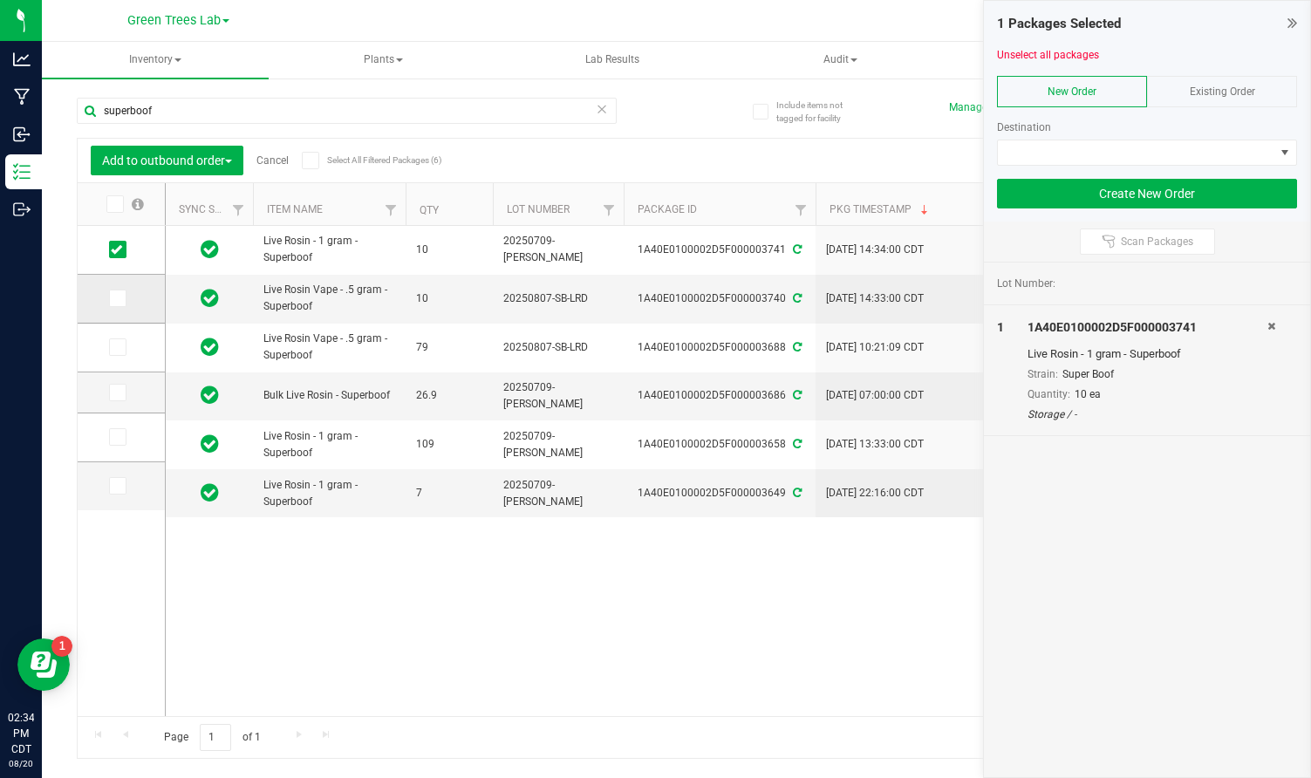
click at [111, 298] on icon at bounding box center [116, 298] width 11 height 0
click at [0, 0] on input "checkbox" at bounding box center [0, 0] width 0 height 0
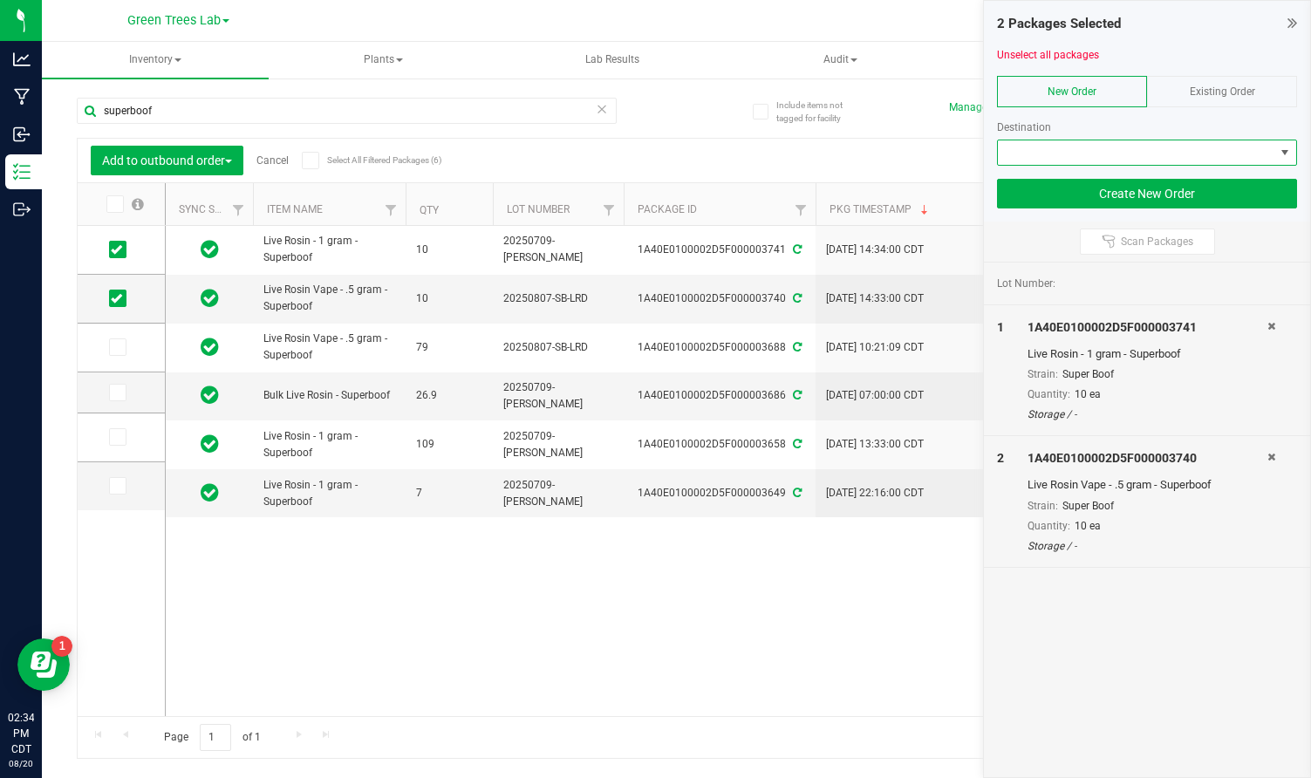
click at [1082, 157] on span at bounding box center [1136, 152] width 276 height 24
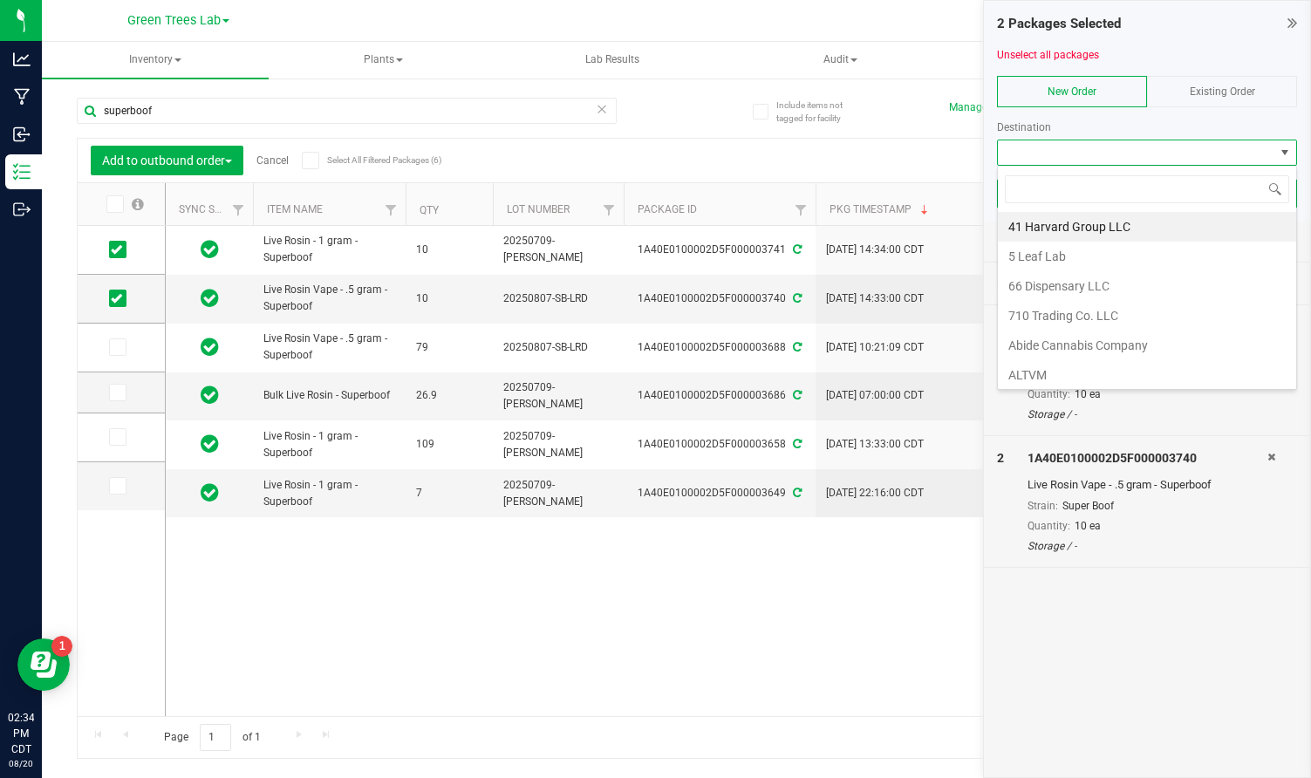
scroll to position [26, 300]
type input "sky"
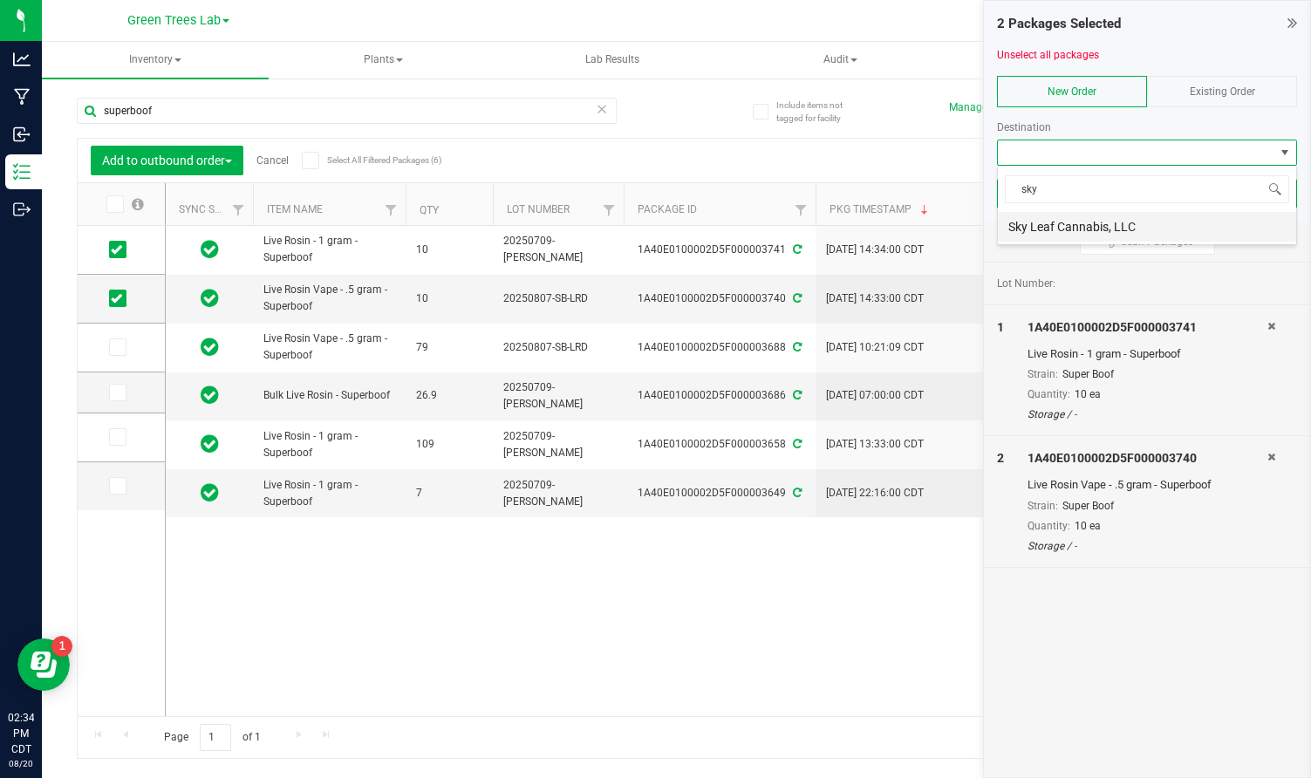
click at [1082, 219] on li "Sky Leaf Cannabis, LLC" at bounding box center [1147, 227] width 298 height 30
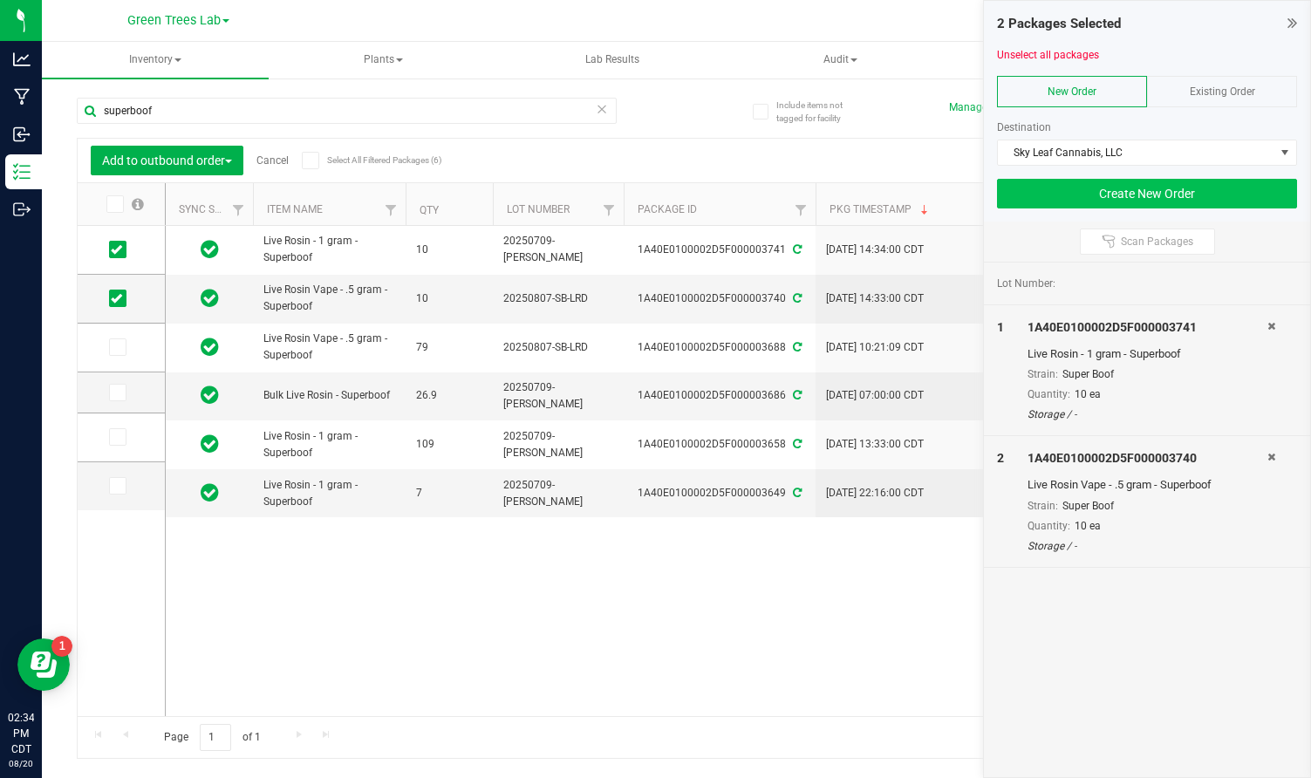
click at [1192, 186] on button "Create New Order" at bounding box center [1147, 194] width 300 height 30
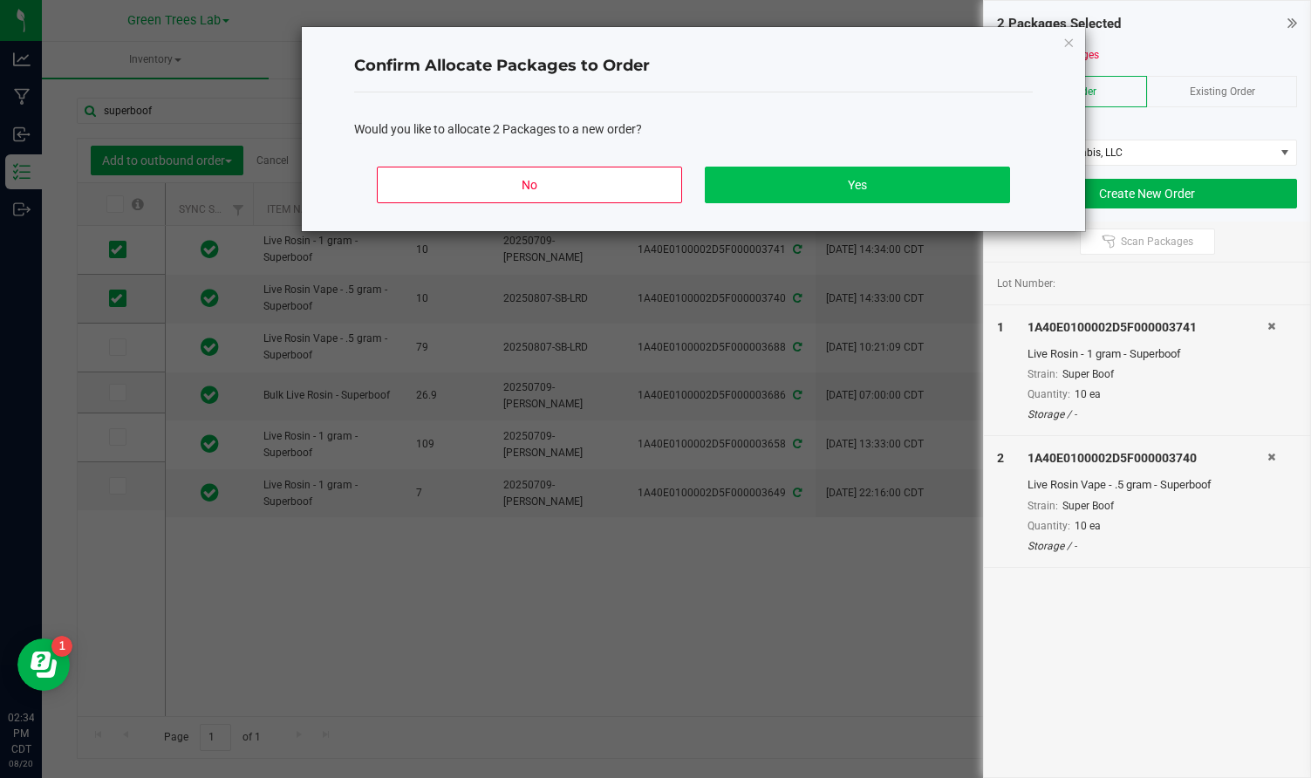
click at [958, 187] on button "Yes" at bounding box center [857, 185] width 305 height 37
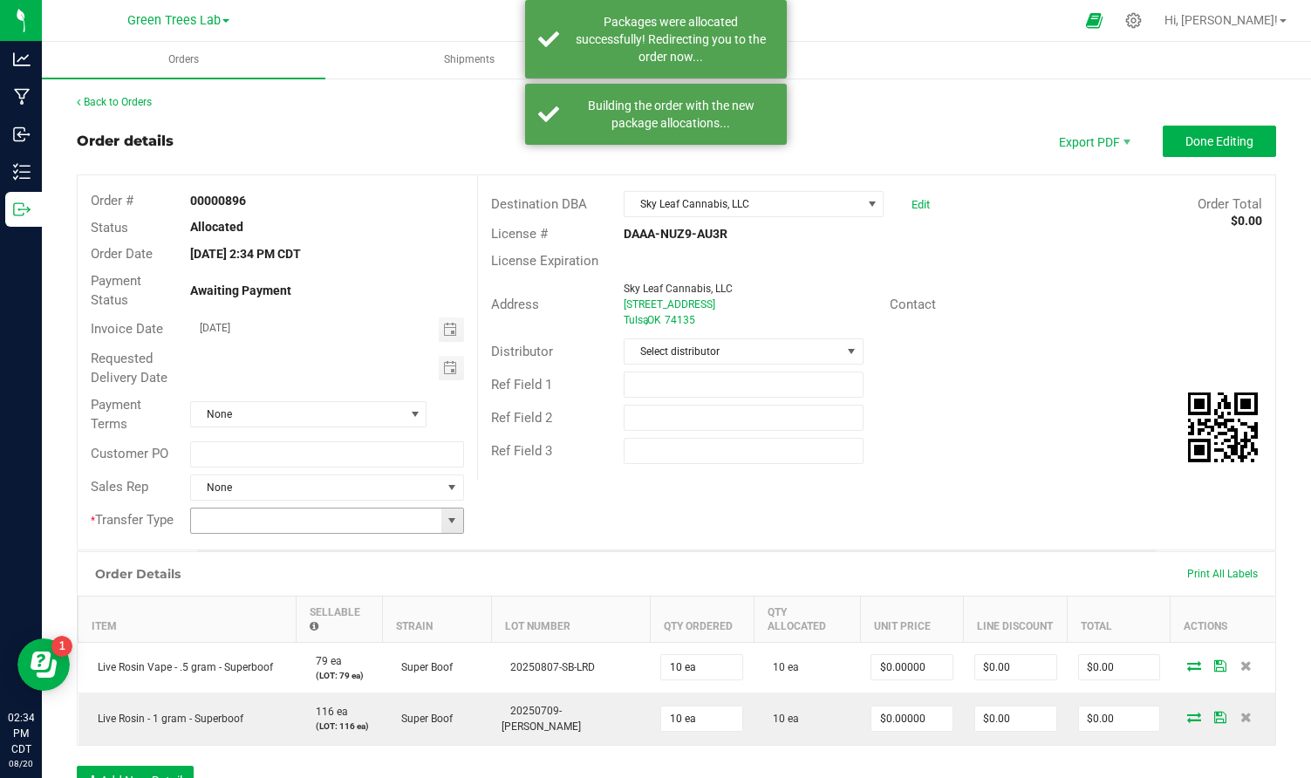
click at [447, 525] on span at bounding box center [452, 521] width 14 height 14
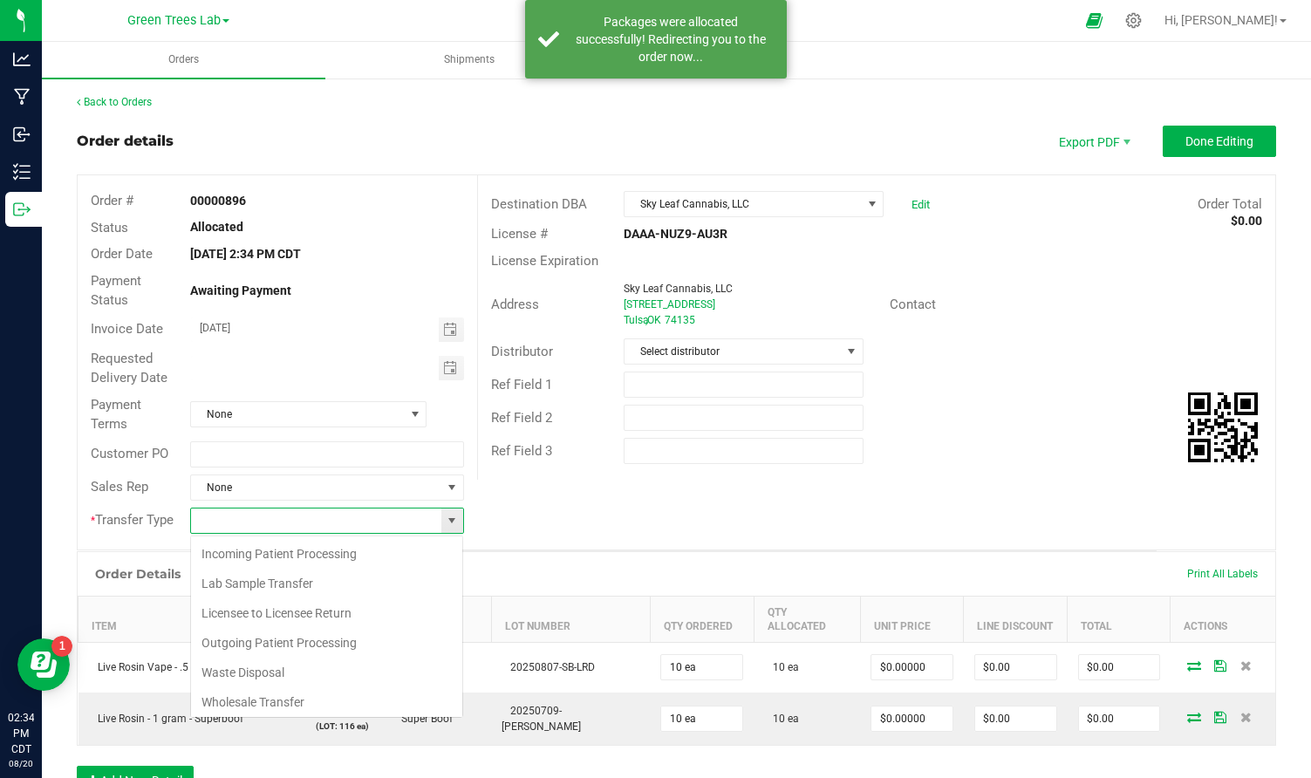
scroll to position [26, 273]
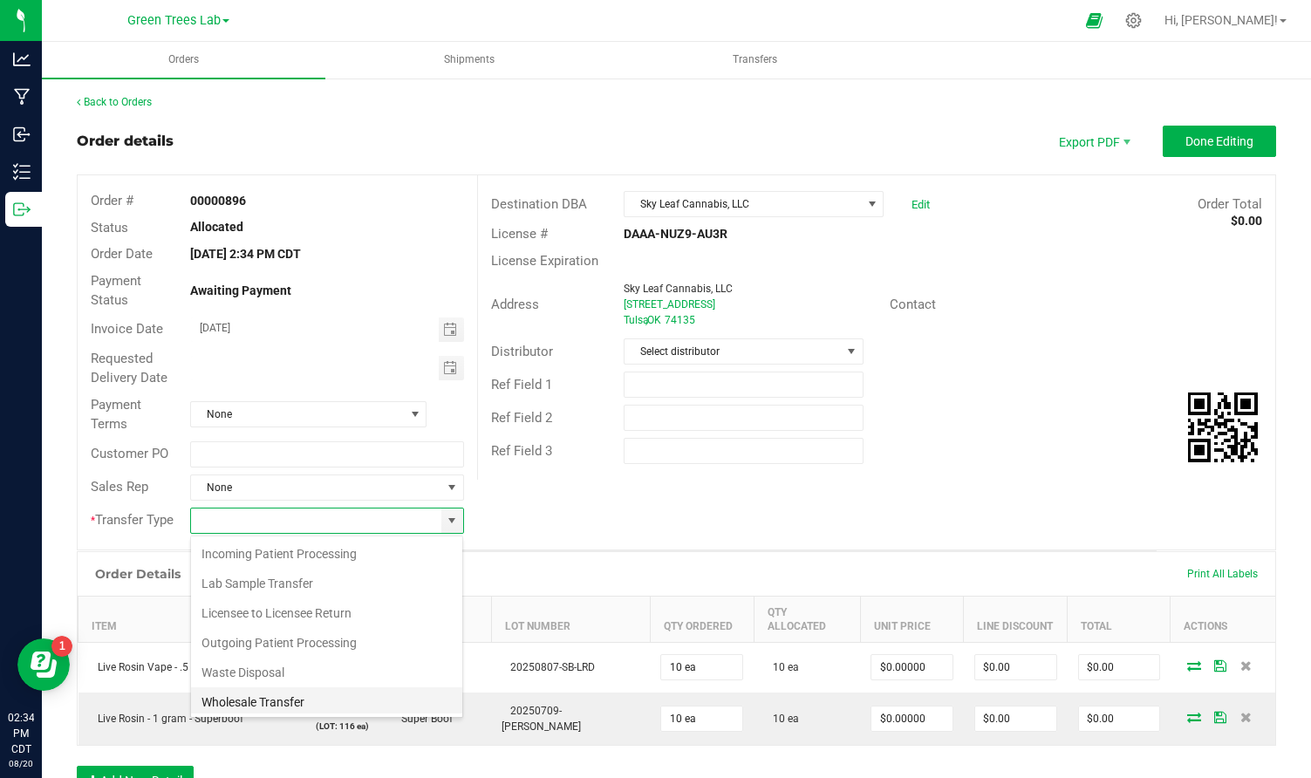
click at [307, 699] on li "Wholesale Transfer" at bounding box center [326, 702] width 271 height 30
type input "Wholesale Transfer"
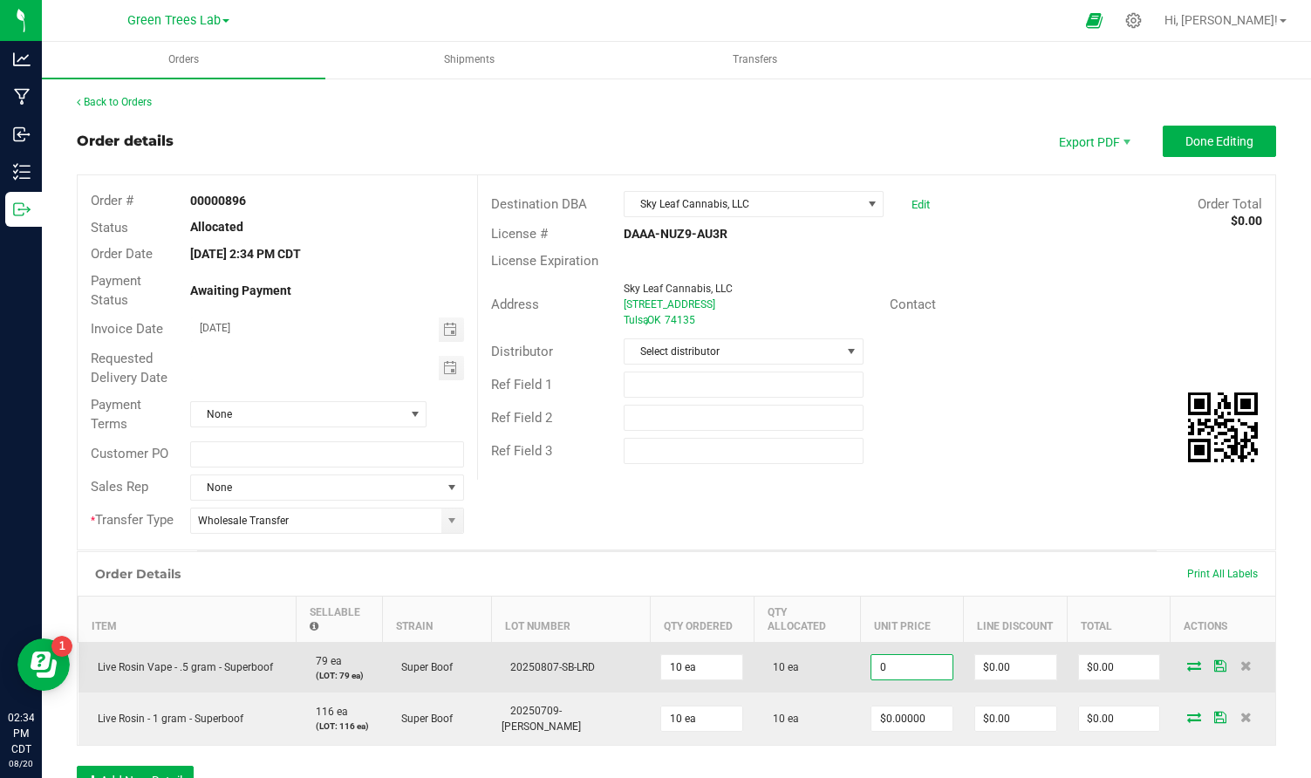
click at [902, 657] on input "0" at bounding box center [911, 667] width 80 height 24
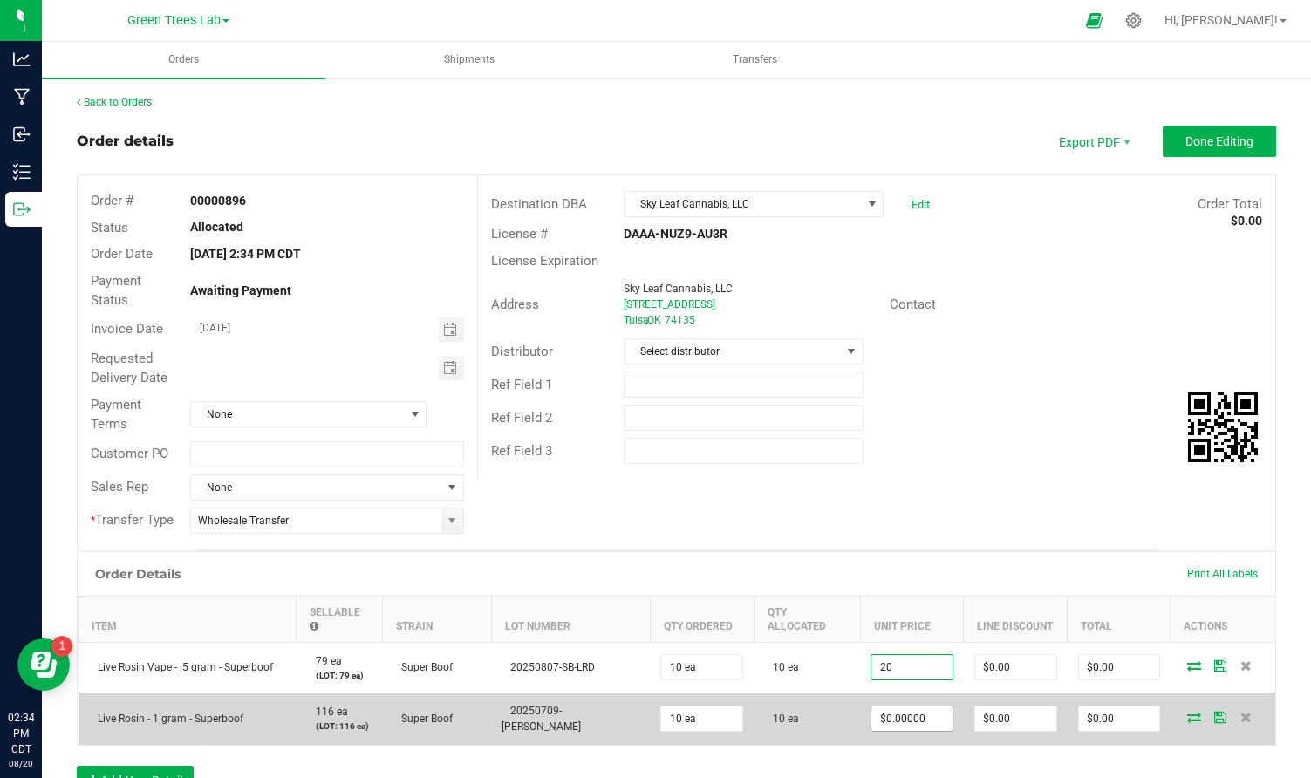
type input "$20.00000"
type input "$200.00"
click at [876, 706] on input "0" at bounding box center [911, 718] width 80 height 24
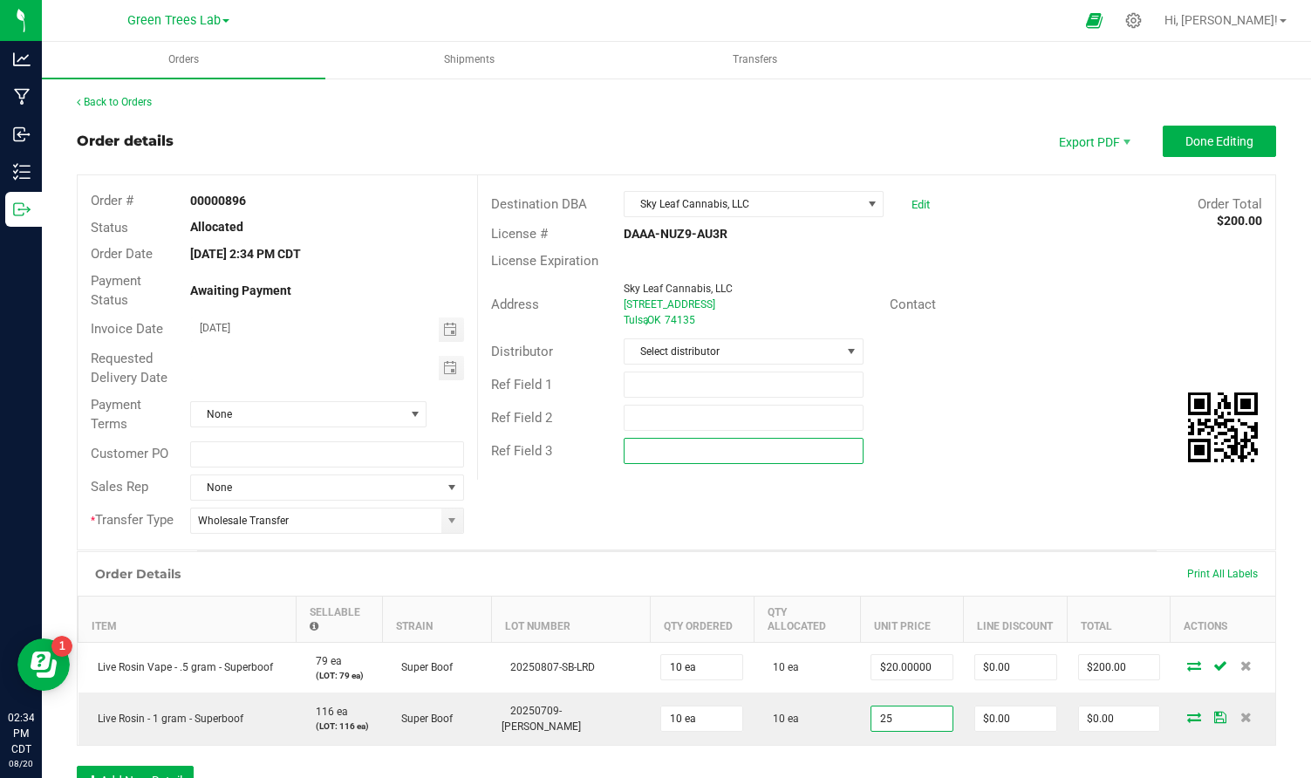
type input "$25.00000"
type input "$250.00"
click at [929, 486] on div "Order # 00000896 Status Allocated Order Date [DATE] 2:34 PM CDT Payment Status …" at bounding box center [676, 362] width 1197 height 374
click at [1201, 149] on button "Done Editing" at bounding box center [1218, 141] width 113 height 31
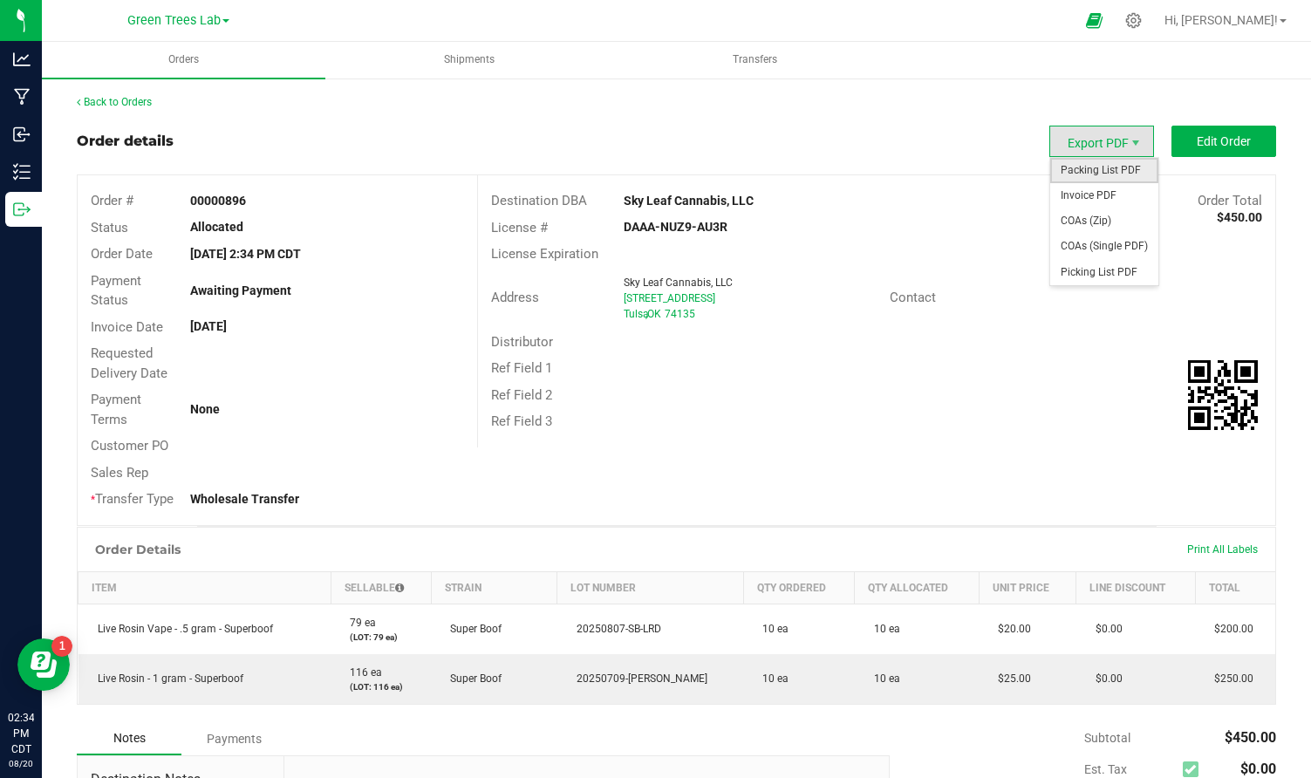
click at [1110, 170] on span "Packing List PDF" at bounding box center [1104, 170] width 108 height 25
click at [1101, 188] on span "Invoice PDF" at bounding box center [1104, 195] width 108 height 25
